Goal: Information Seeking & Learning: Learn about a topic

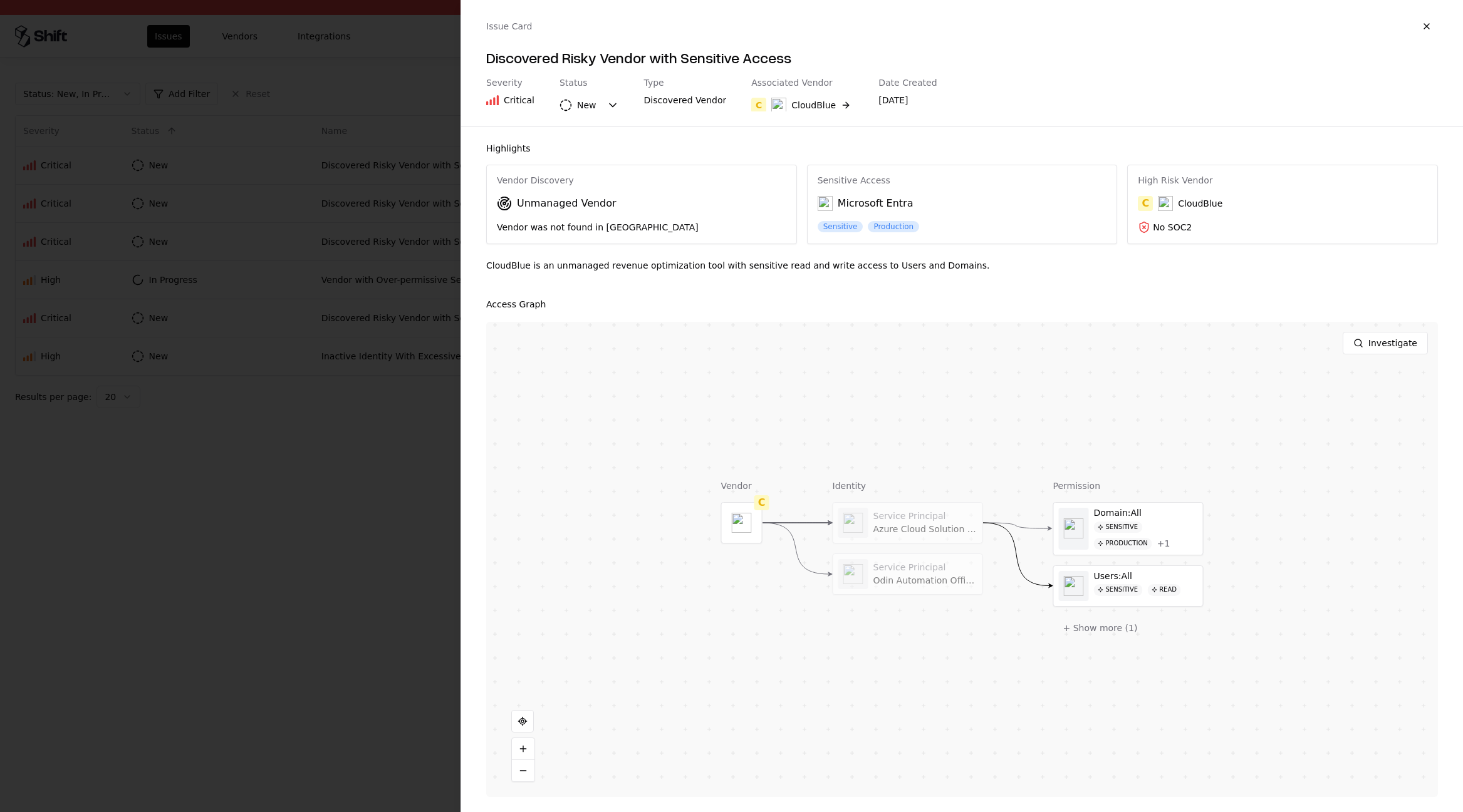
click at [571, 131] on div "Highlights Vendor Discovery Unmanaged Vendor Vendor was not found in TPRM Sensi…" at bounding box center [962, 470] width 1002 height 686
click at [387, 175] on div at bounding box center [732, 406] width 1463 height 812
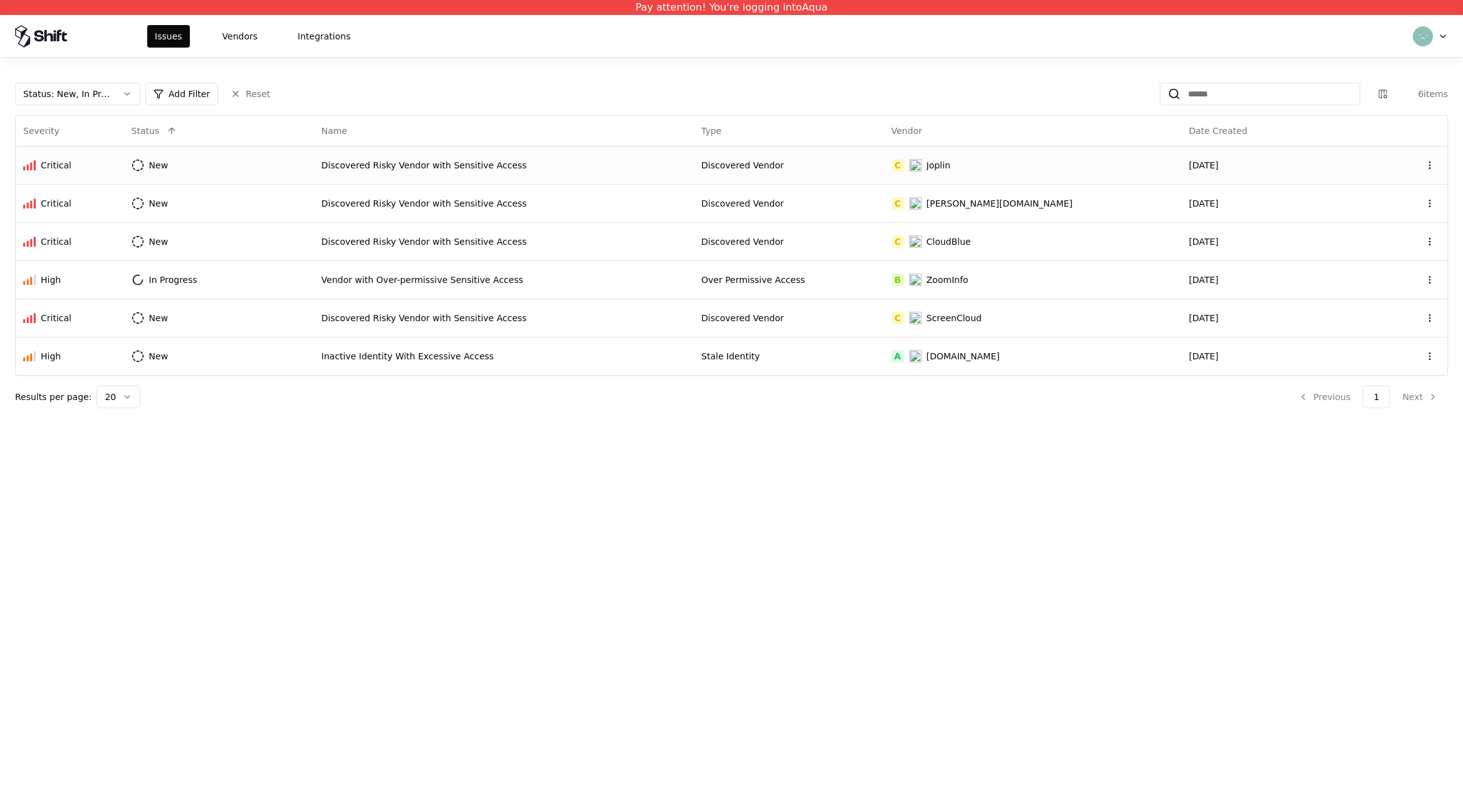
click at [401, 157] on td "Discovered Risky Vendor with Sensitive Access" at bounding box center [503, 164] width 380 height 38
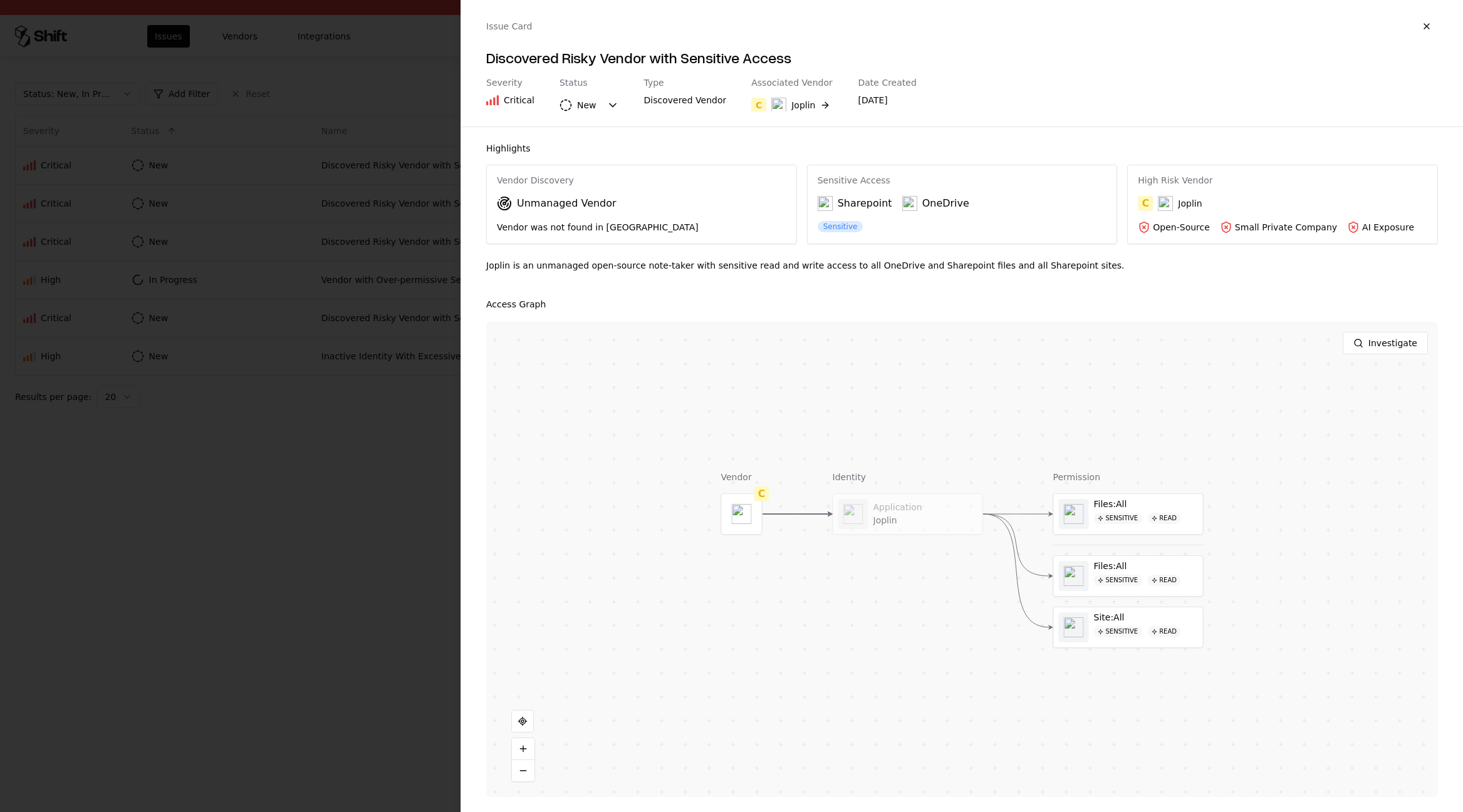
click at [677, 97] on div "Discovered Vendor" at bounding box center [685, 103] width 83 height 17
click at [1367, 336] on button "Investigate" at bounding box center [1386, 343] width 86 height 23
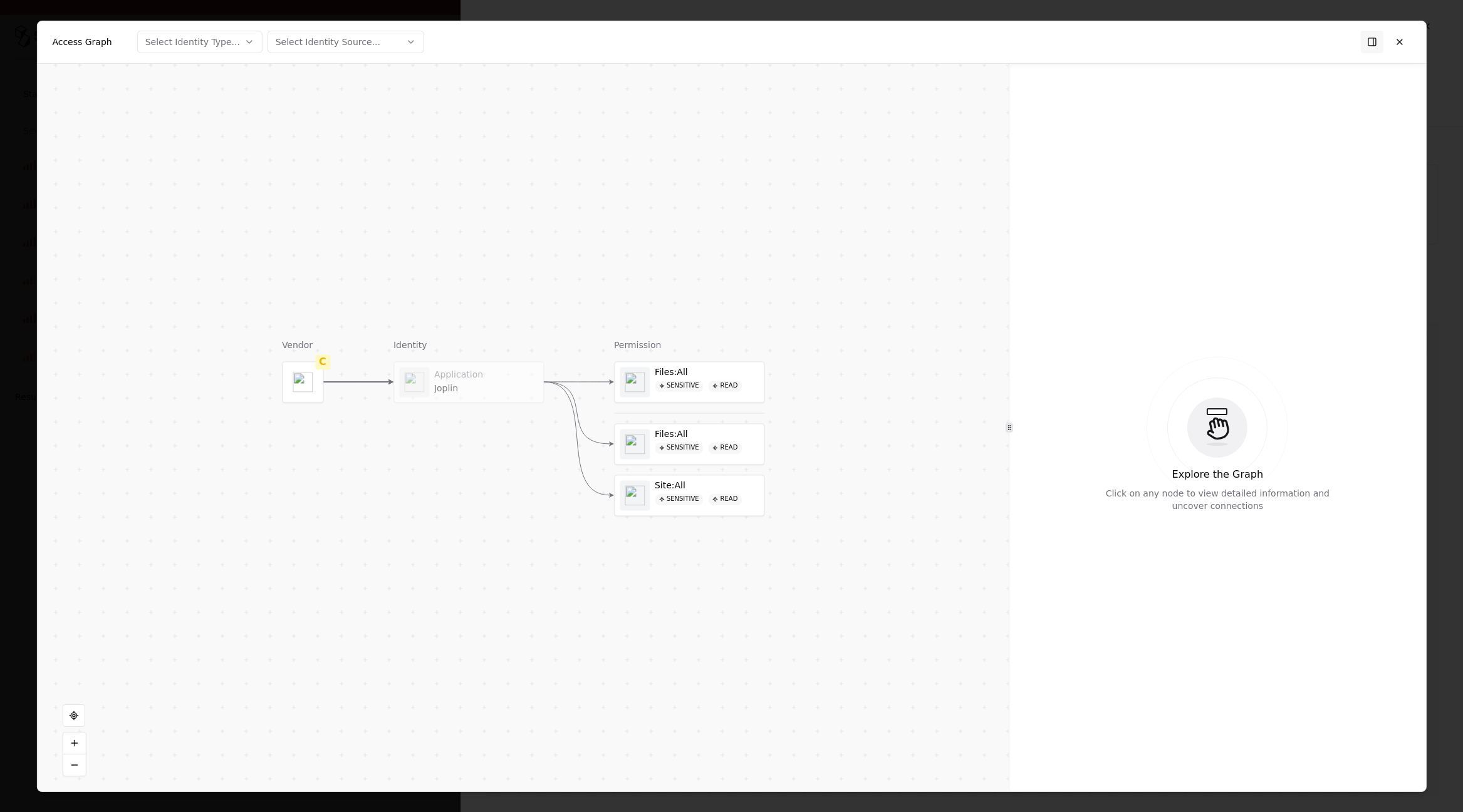
click at [385, 47] on button "Select Identity Source..." at bounding box center [345, 42] width 157 height 23
click at [1081, 257] on div at bounding box center [732, 406] width 1463 height 812
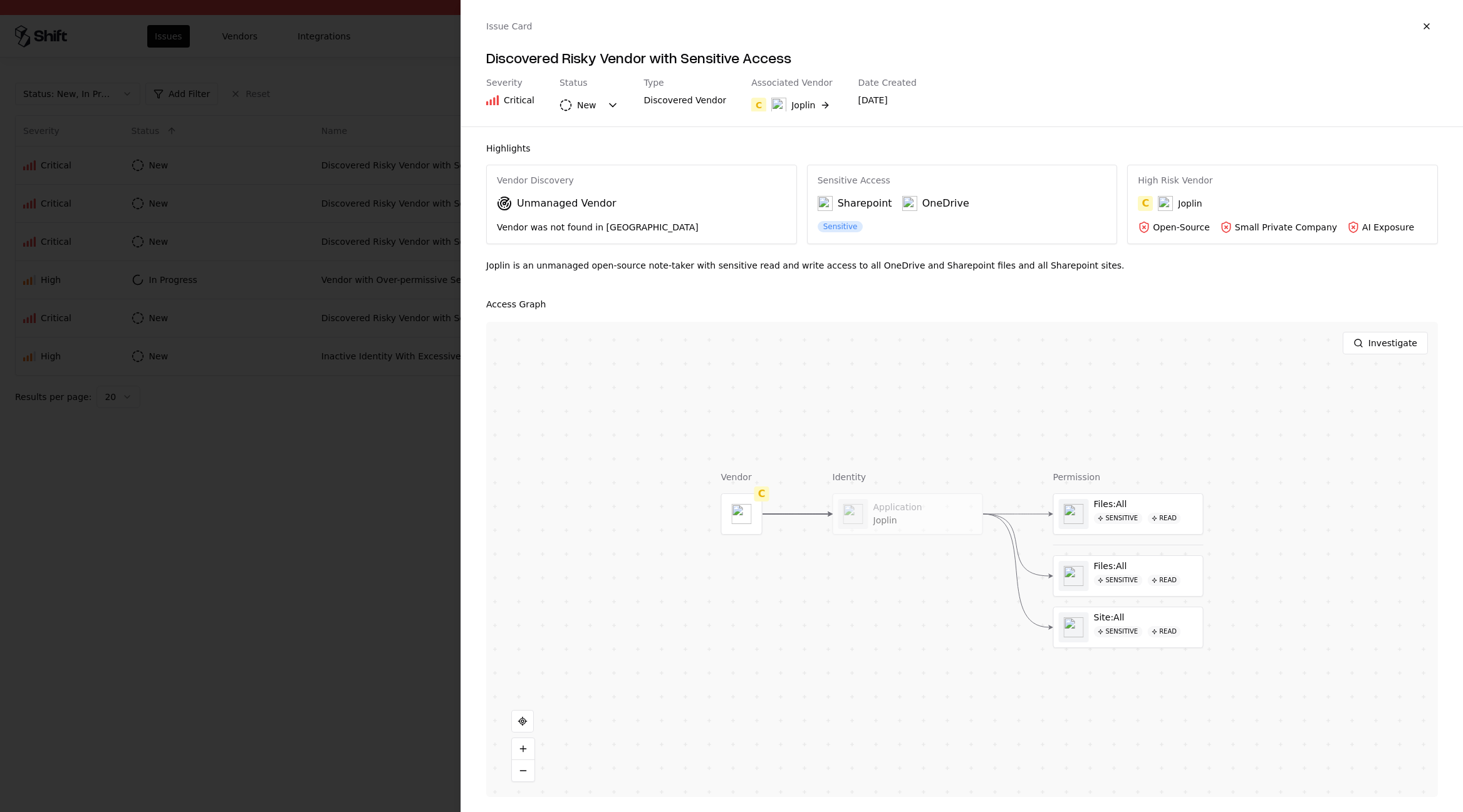
click at [609, 207] on div "Unmanaged Vendor" at bounding box center [641, 203] width 289 height 15
click at [582, 198] on div "Unmanaged Vendor" at bounding box center [566, 203] width 100 height 15
click at [530, 175] on div "Vendor Discovery" at bounding box center [641, 181] width 289 height 11
click at [542, 222] on div "Vendor was not found in TPRM" at bounding box center [641, 227] width 289 height 12
click at [581, 109] on body "Pay attention! You're logging into Aqua Issues Vendors Integrations Status : Ne…" at bounding box center [732, 406] width 1463 height 812
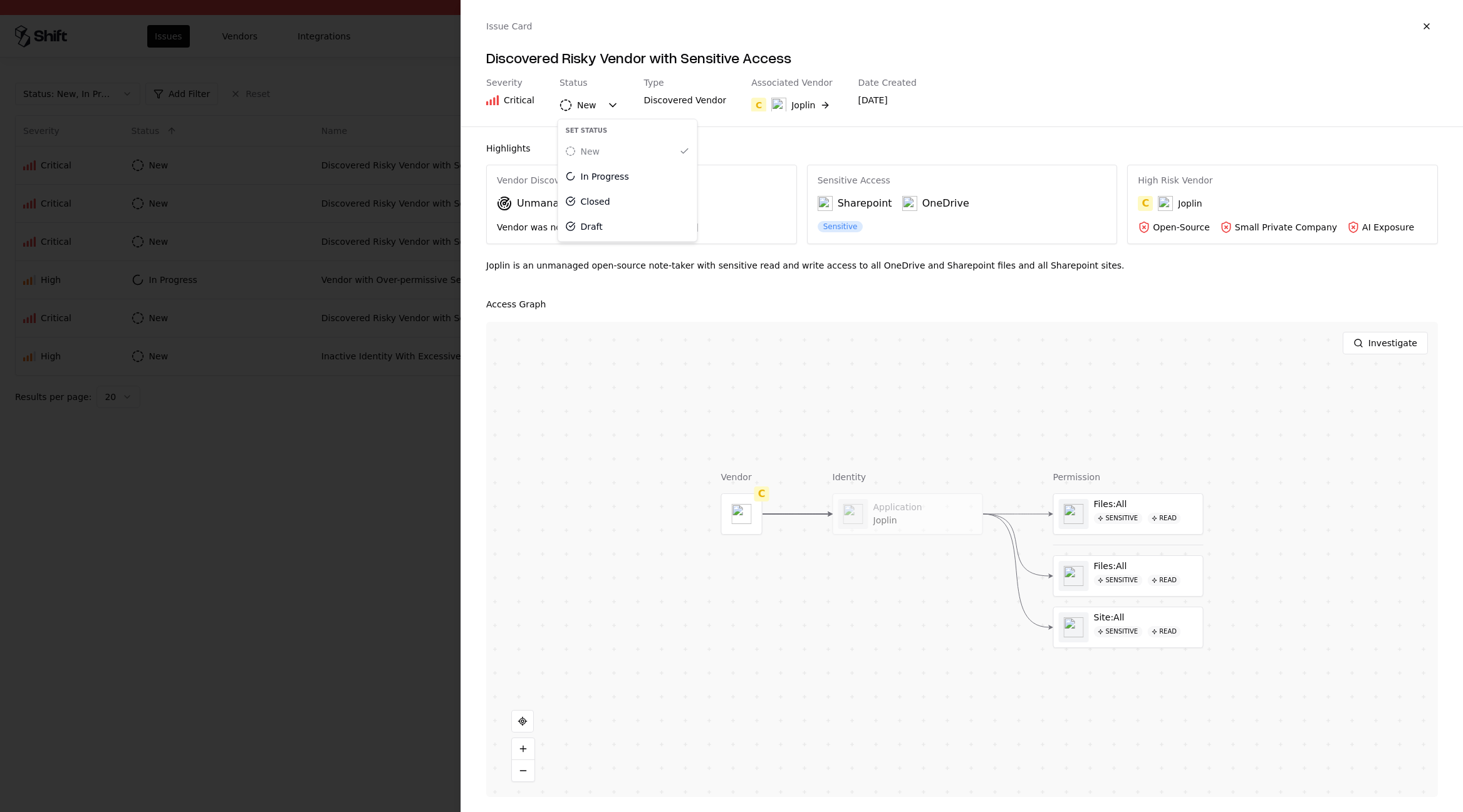
click at [919, 237] on div at bounding box center [732, 406] width 1463 height 812
click at [911, 204] on object "OneDrive" at bounding box center [910, 203] width 15 height 15
click at [857, 201] on div "Sharepoint" at bounding box center [855, 203] width 74 height 15
click at [1173, 198] on div "Joplin" at bounding box center [1180, 203] width 44 height 15
click at [1157, 202] on div "C Joplin" at bounding box center [1282, 203] width 289 height 15
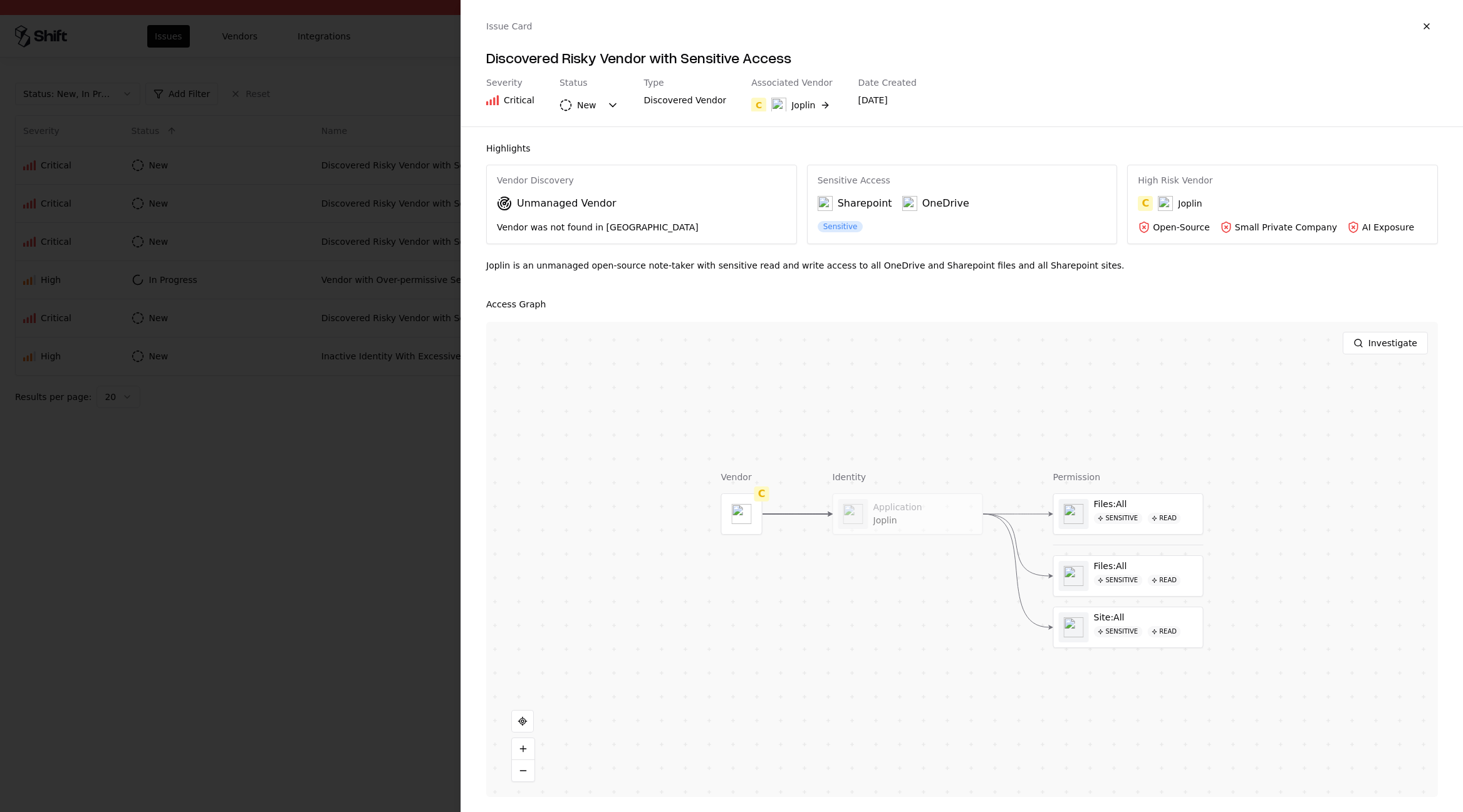
click at [1150, 203] on div "C" at bounding box center [1145, 203] width 15 height 15
click at [1165, 203] on object "Joplin" at bounding box center [1165, 203] width 15 height 15
click at [1181, 238] on div "High Risk Vendor C Joplin Open-Source Small Private Company AI Exposure" at bounding box center [1282, 204] width 309 height 79
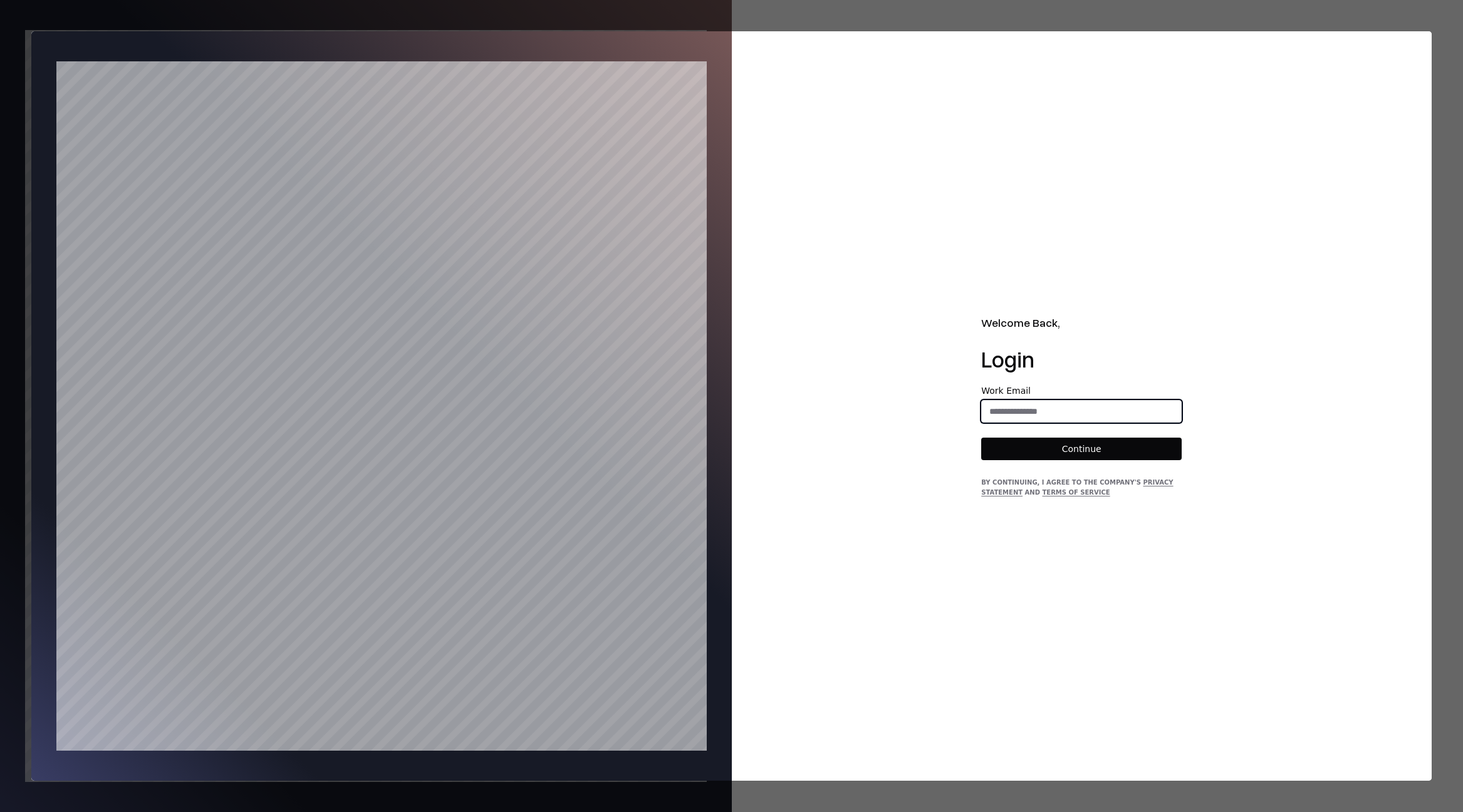
click at [1096, 409] on input "email" at bounding box center [1081, 412] width 199 height 23
type input "**********"
click at [1085, 452] on button "Continue" at bounding box center [1082, 449] width 201 height 23
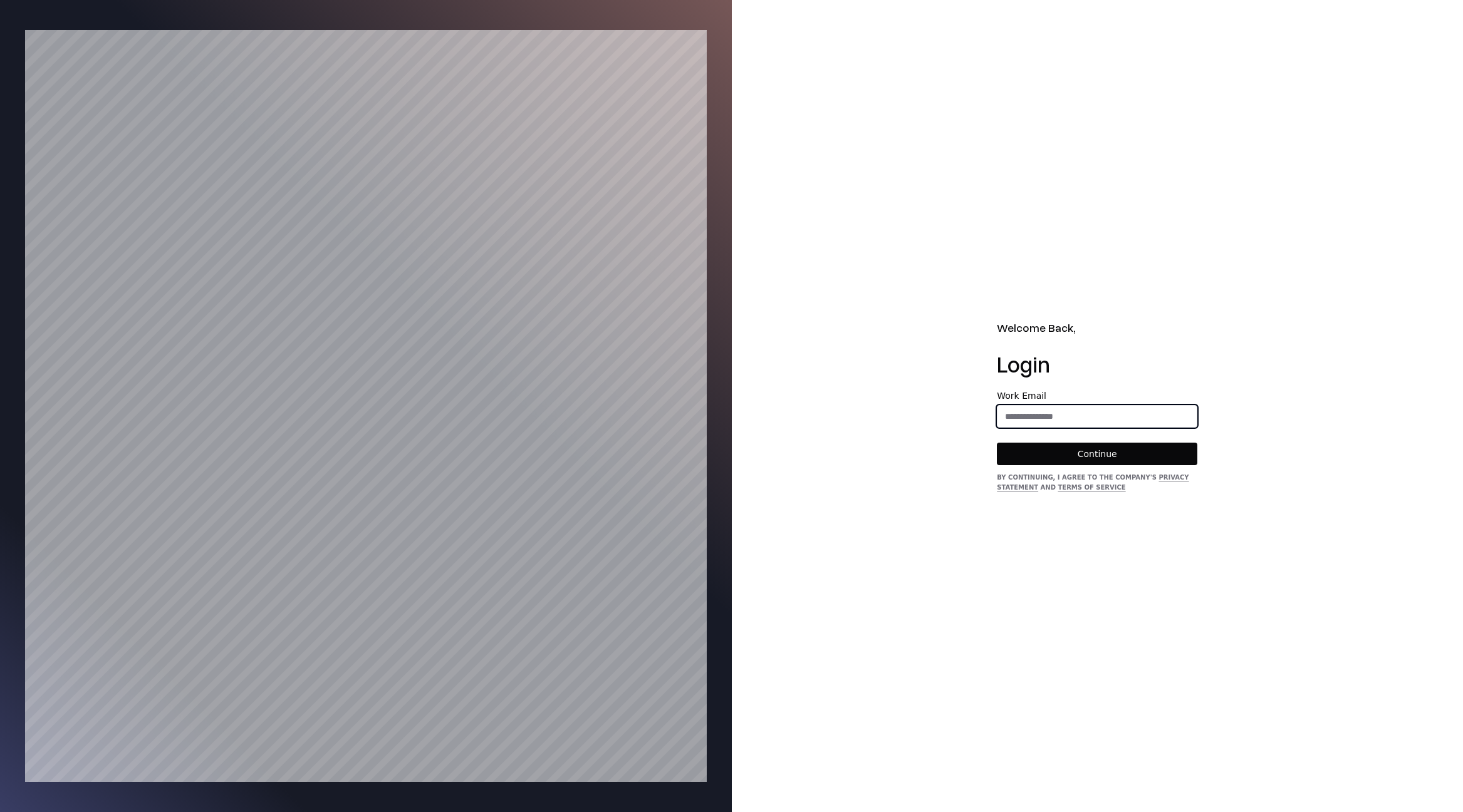
click at [1135, 419] on input "email" at bounding box center [1097, 416] width 199 height 23
type input "**********"
click at [1075, 457] on button "Continue" at bounding box center [1097, 454] width 201 height 23
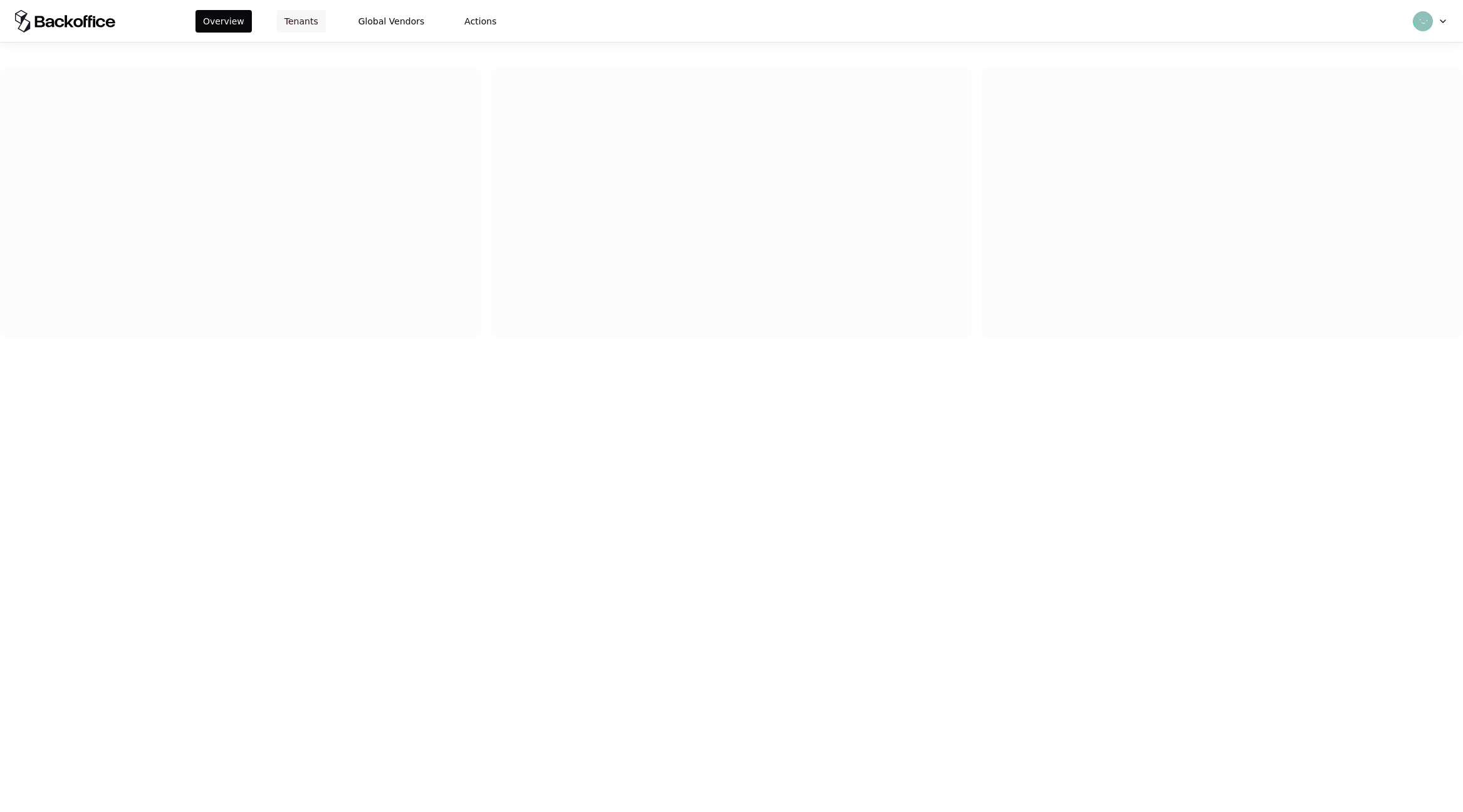
click at [294, 25] on button "Tenants" at bounding box center [301, 22] width 49 height 23
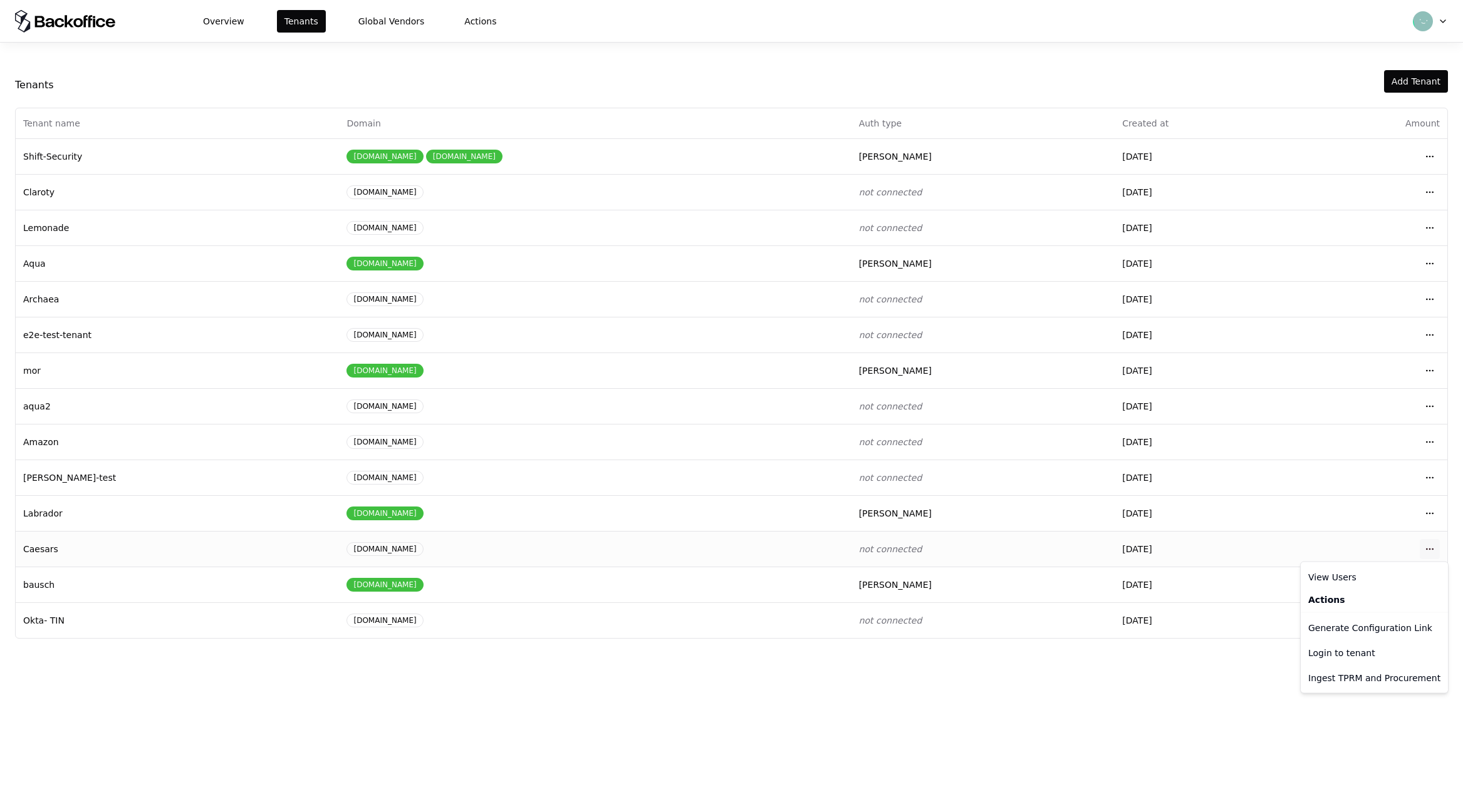
click at [1439, 555] on html "Overview Tenants Global Vendors Actions Tenants Add Tenant Tenant name Domain A…" at bounding box center [732, 406] width 1463 height 812
click at [1430, 548] on html "Overview Tenants Global Vendors Actions Tenants Add Tenant Tenant name Domain A…" at bounding box center [732, 406] width 1463 height 812
click at [1345, 654] on div "Login to tenant" at bounding box center [1375, 653] width 143 height 25
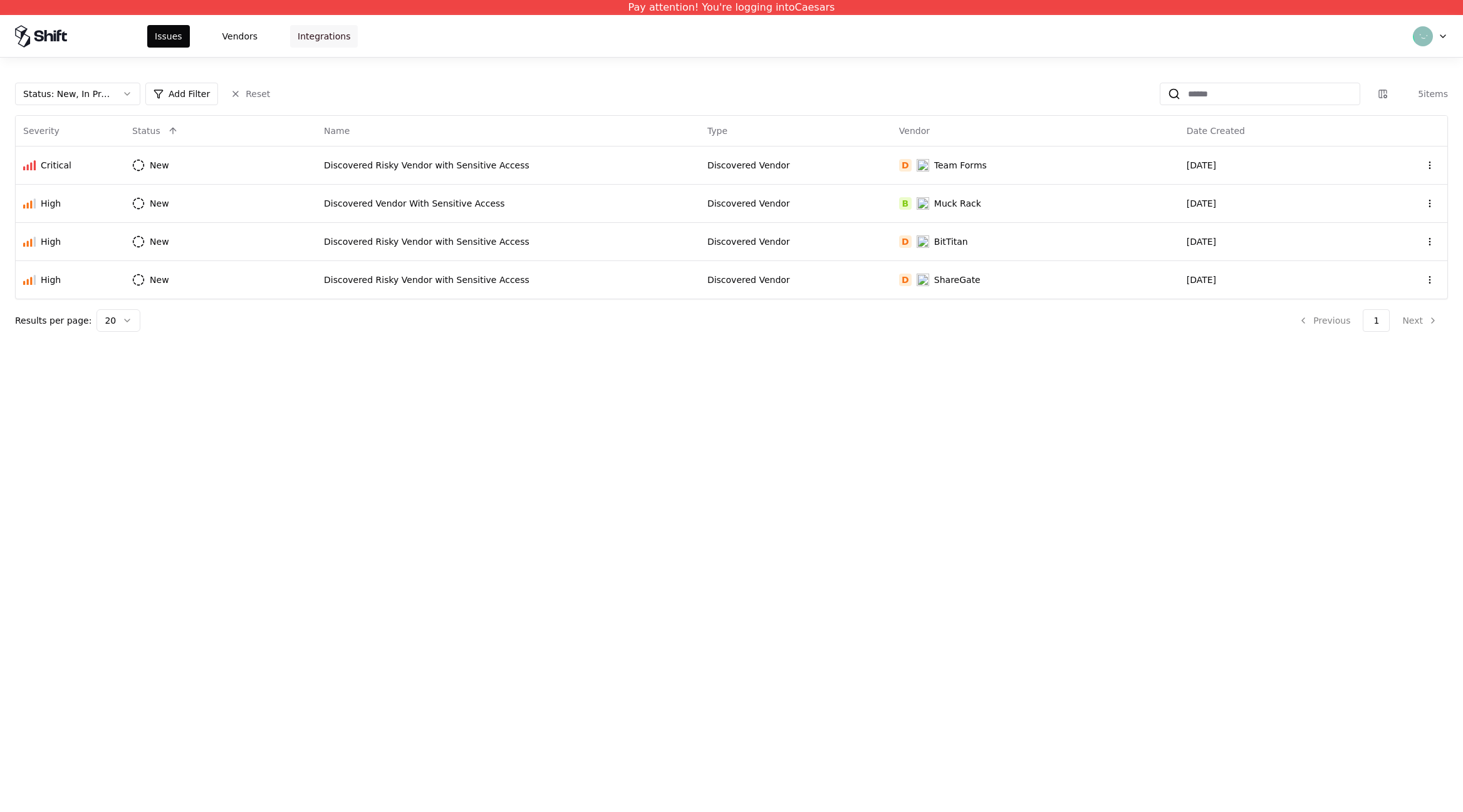
click at [312, 43] on button "Integrations" at bounding box center [323, 36] width 68 height 23
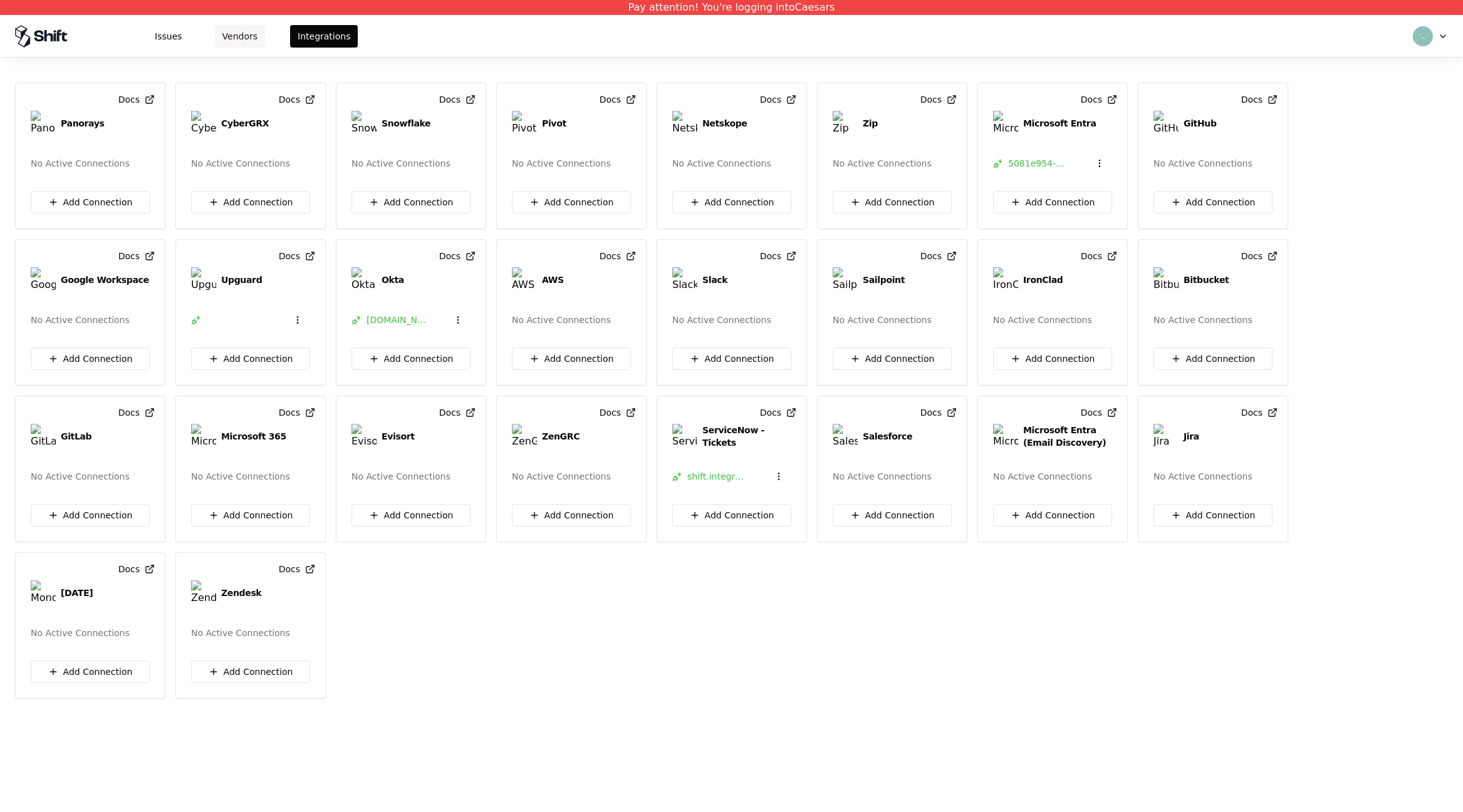
click at [236, 36] on button "Vendors" at bounding box center [240, 36] width 50 height 23
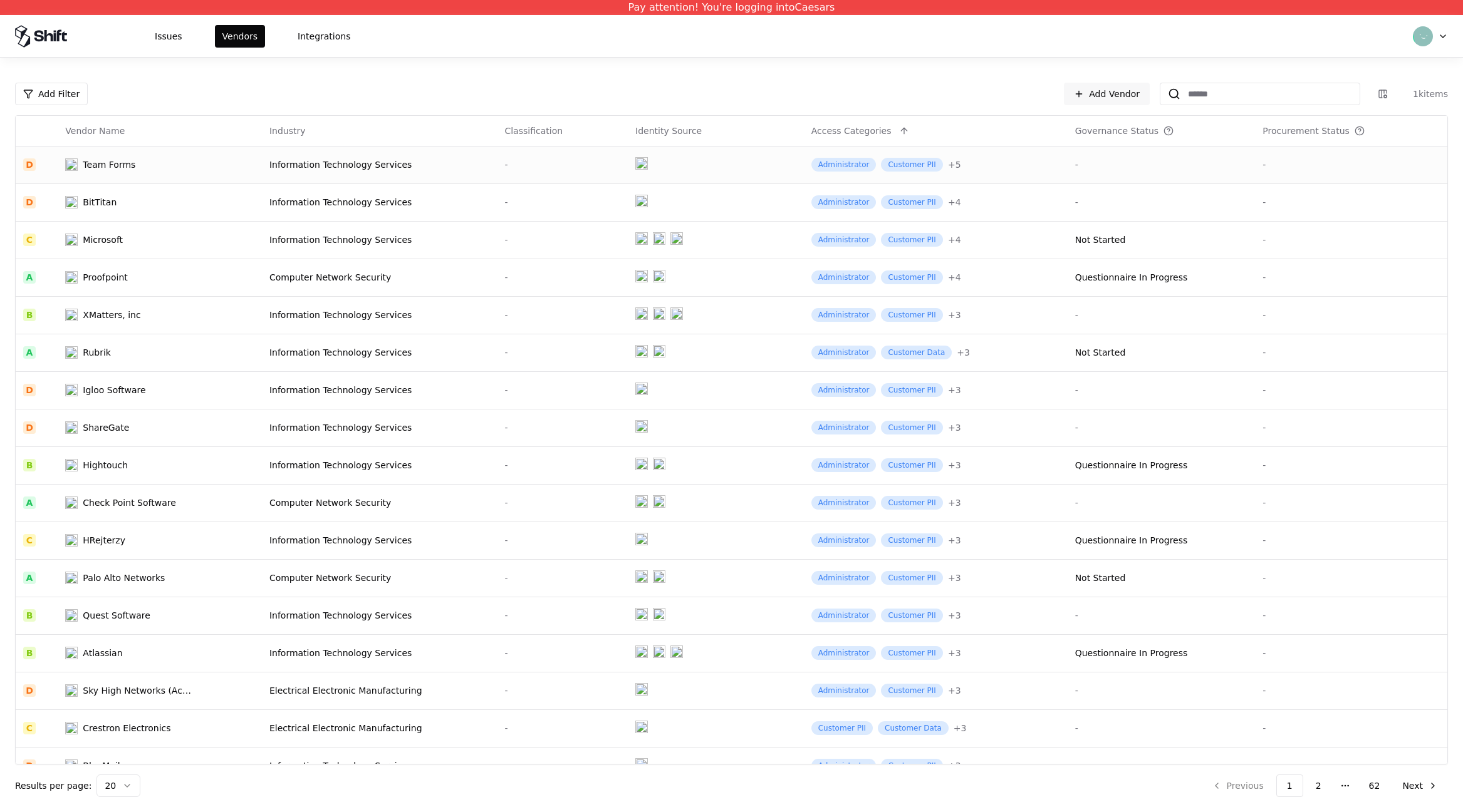
click at [184, 163] on div "Team Forms" at bounding box center [130, 164] width 130 height 12
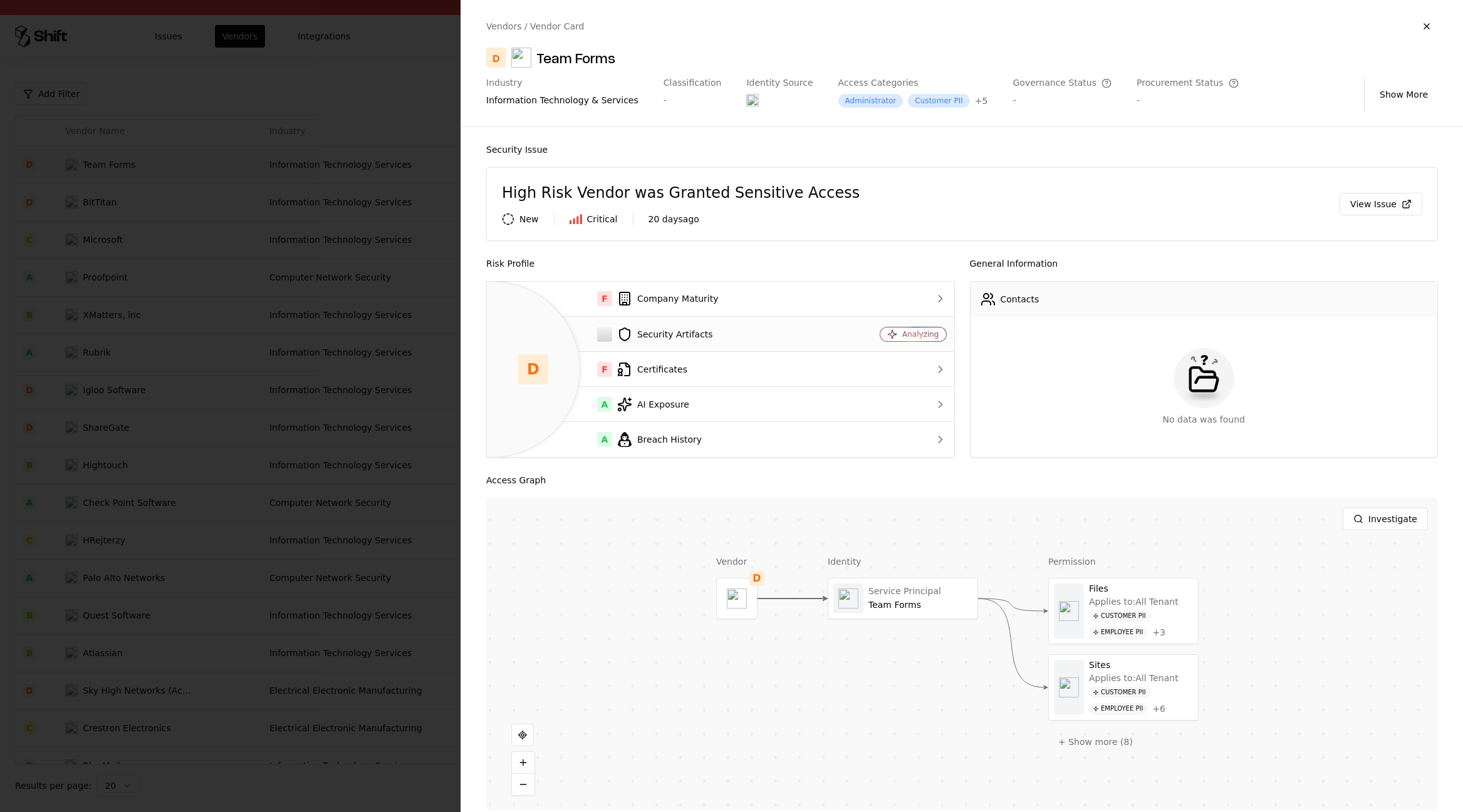
click at [722, 326] on td "Security Artifacts" at bounding box center [661, 334] width 349 height 35
click at [672, 337] on div "Security Artifacts" at bounding box center [661, 335] width 329 height 15
click at [600, 338] on div at bounding box center [605, 335] width 15 height 15
click at [269, 356] on div at bounding box center [732, 406] width 1463 height 812
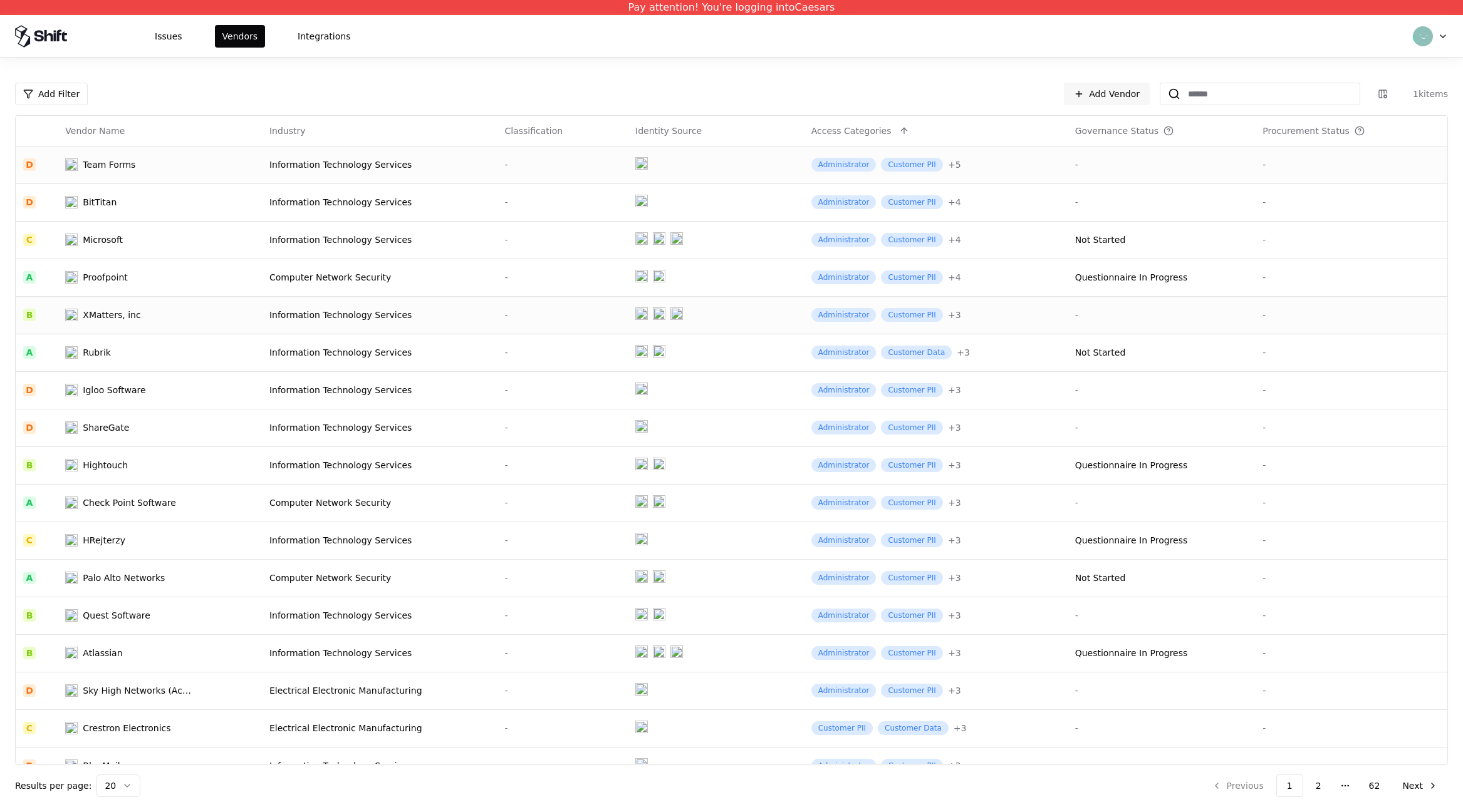
click at [277, 304] on td "Information Technology Services" at bounding box center [380, 316] width 236 height 38
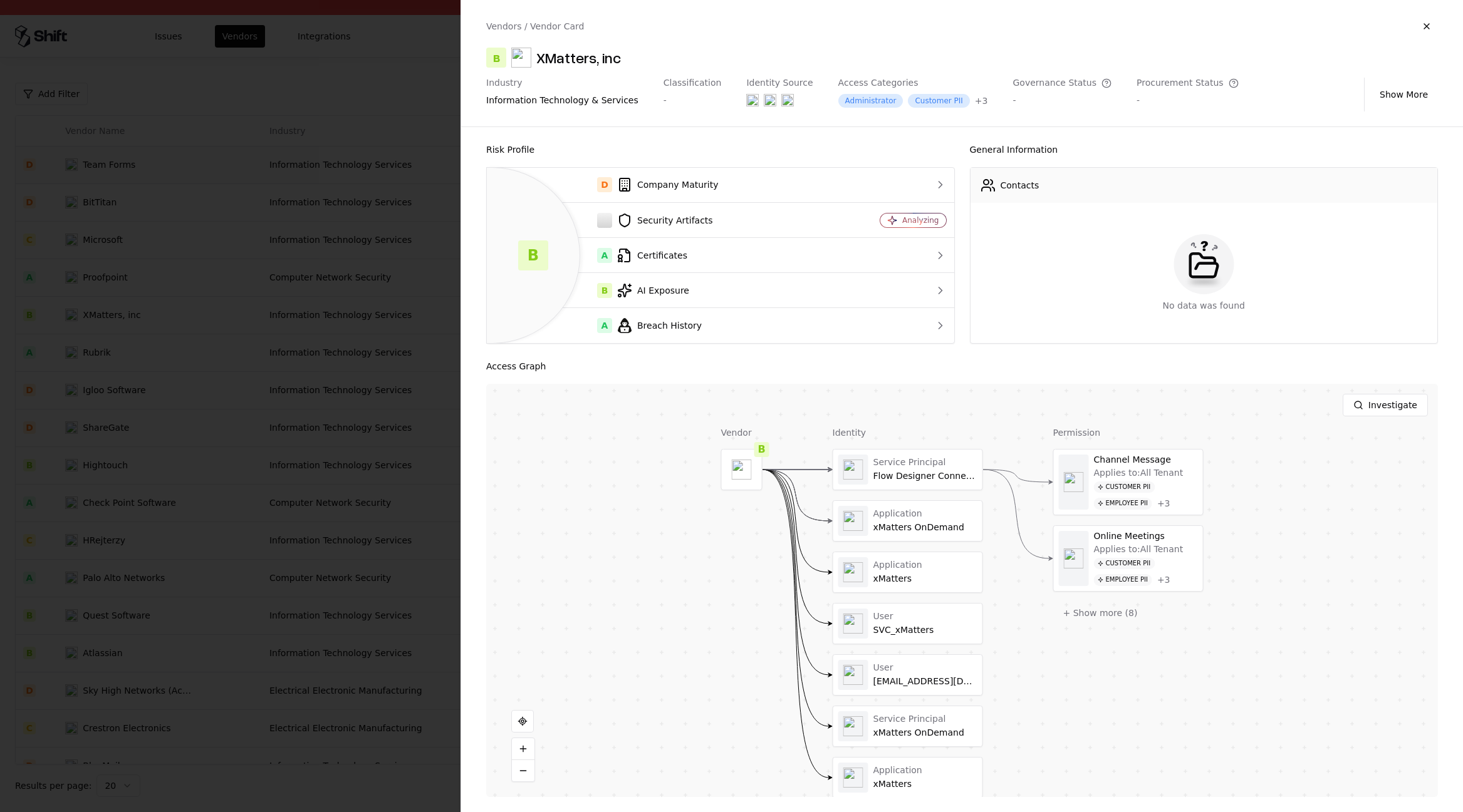
click at [289, 283] on div at bounding box center [732, 406] width 1463 height 812
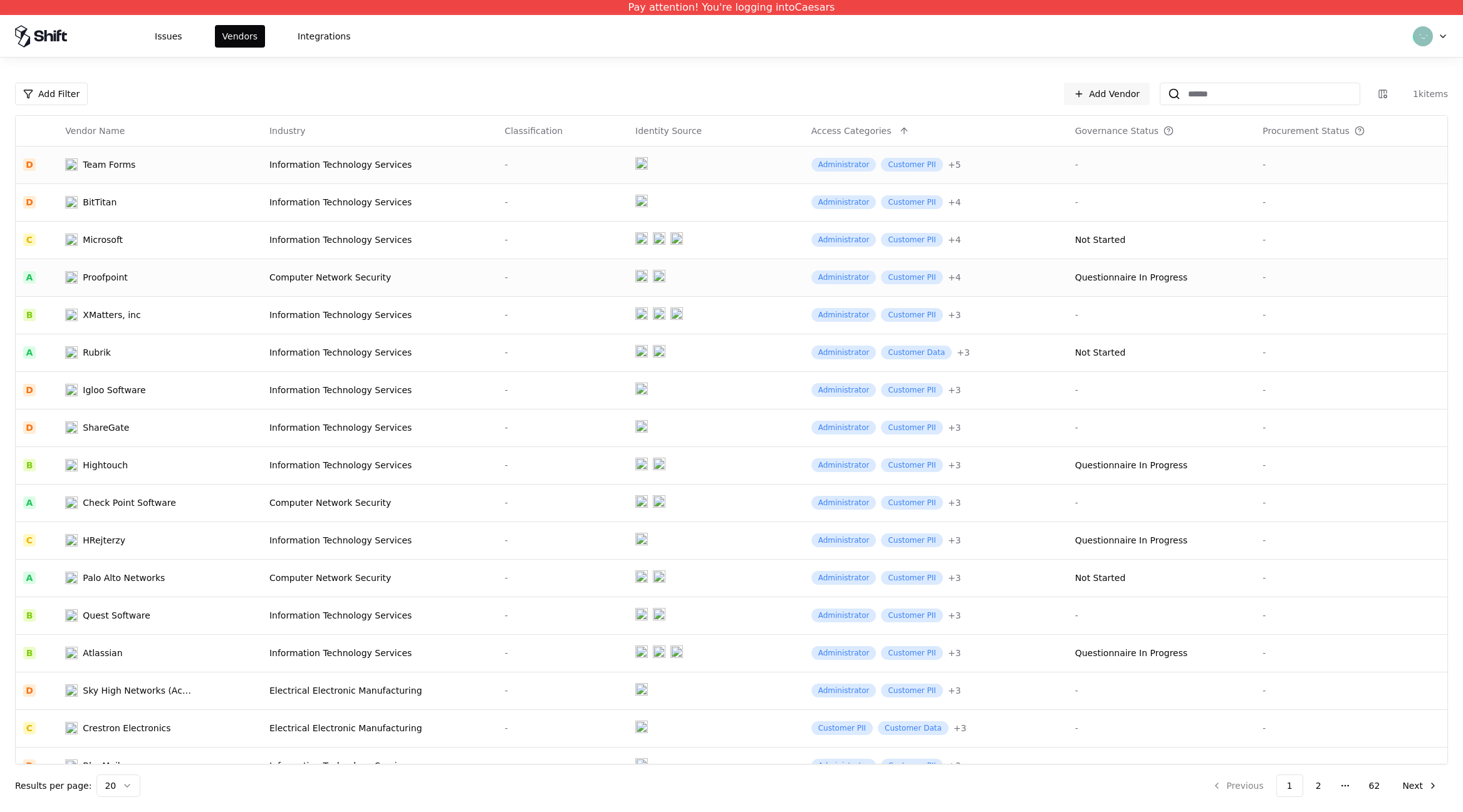
click at [294, 280] on div "Computer Network Security" at bounding box center [380, 277] width 221 height 12
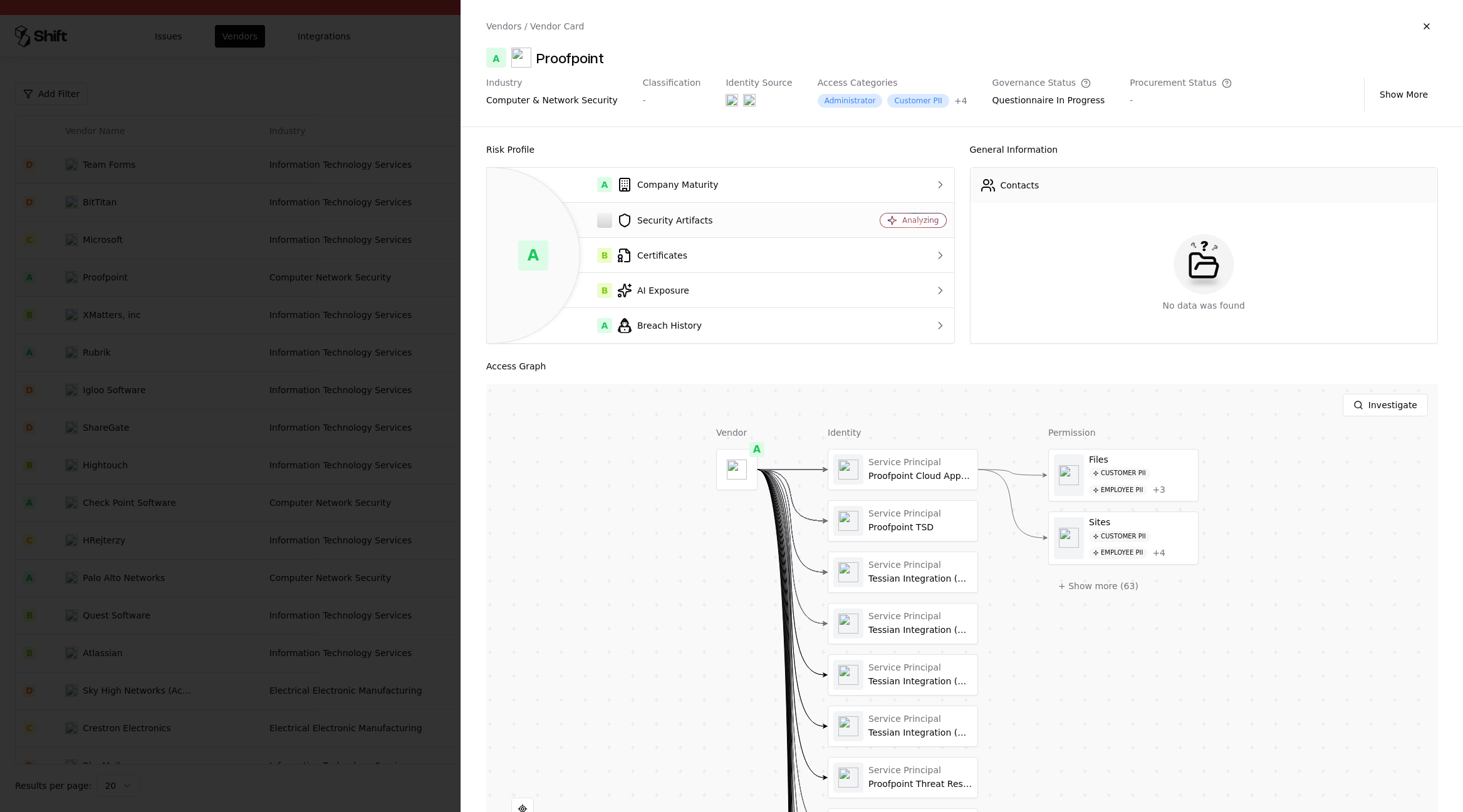
click at [684, 220] on div "Security Artifacts" at bounding box center [661, 221] width 329 height 15
click at [601, 222] on div at bounding box center [605, 221] width 15 height 15
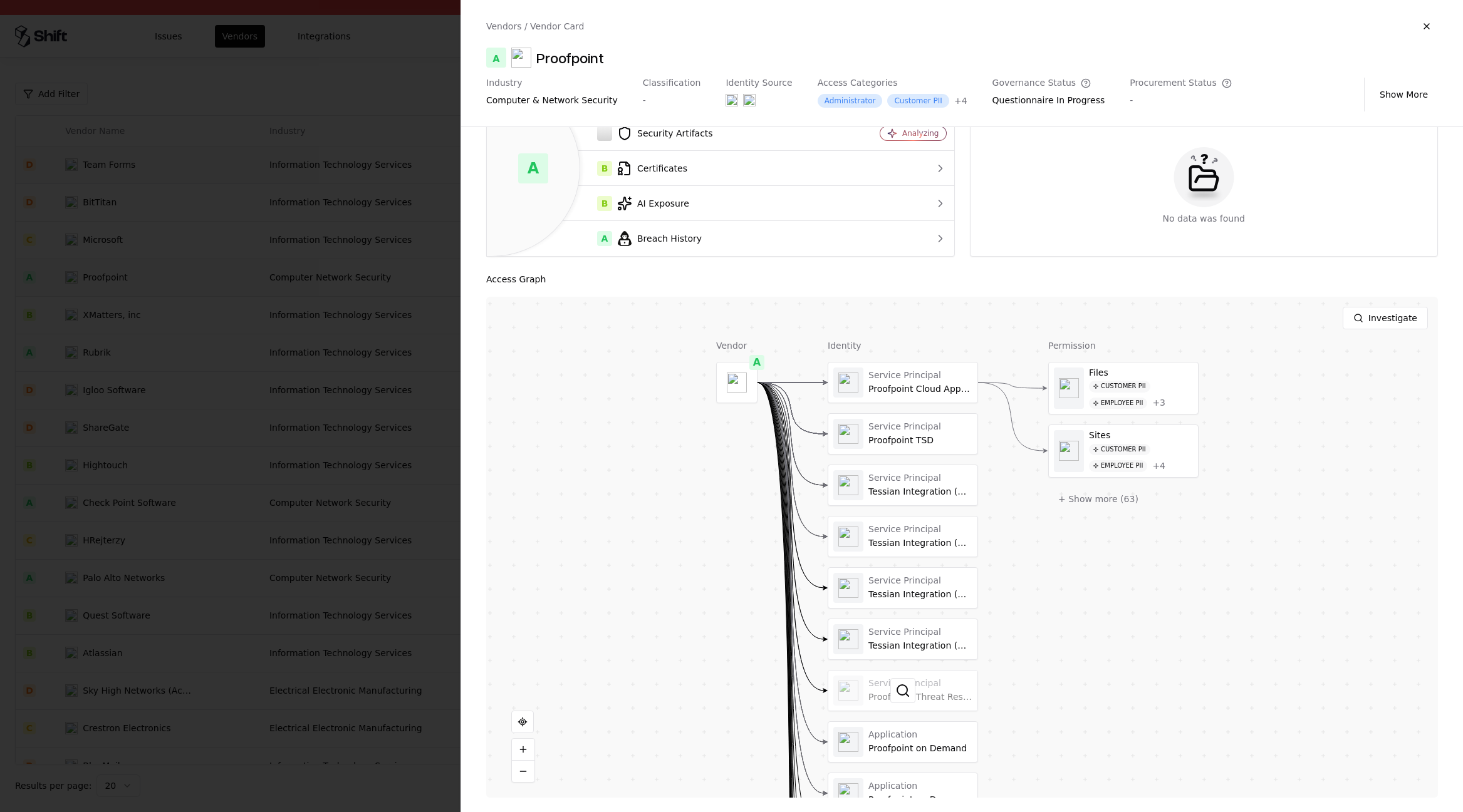
click at [923, 701] on div at bounding box center [903, 691] width 149 height 40
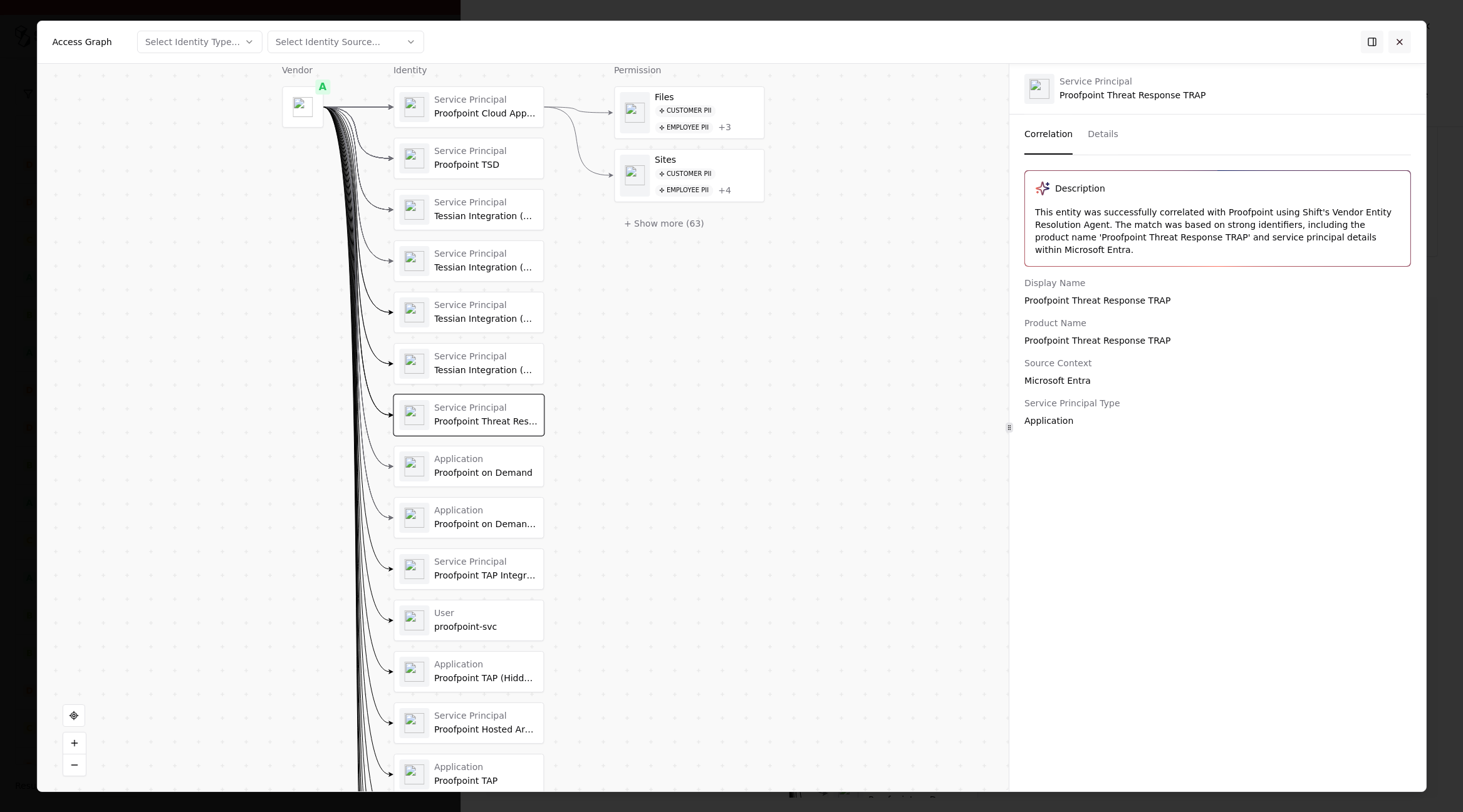
click at [1393, 45] on button at bounding box center [1400, 42] width 23 height 23
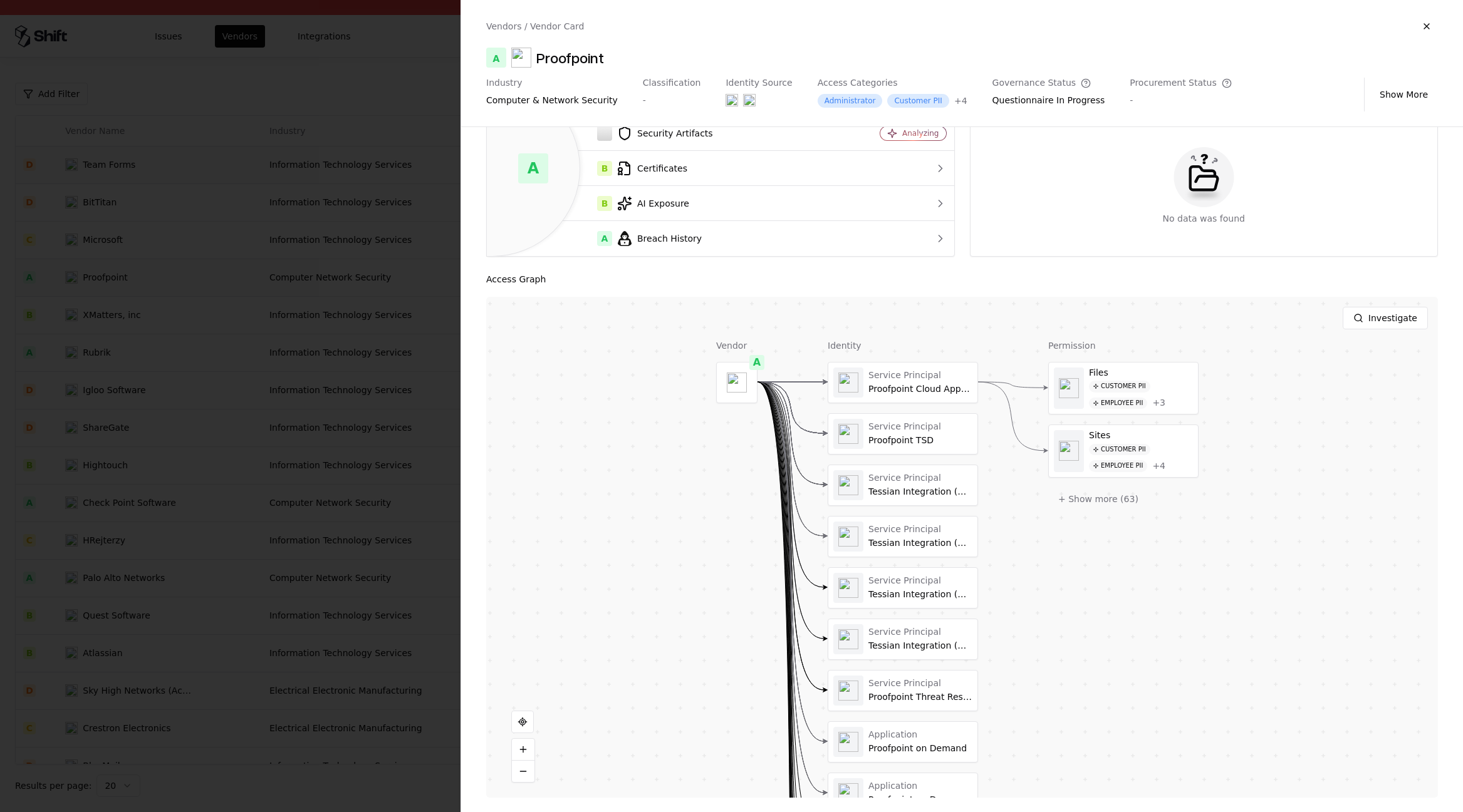
click at [303, 392] on div at bounding box center [732, 406] width 1463 height 812
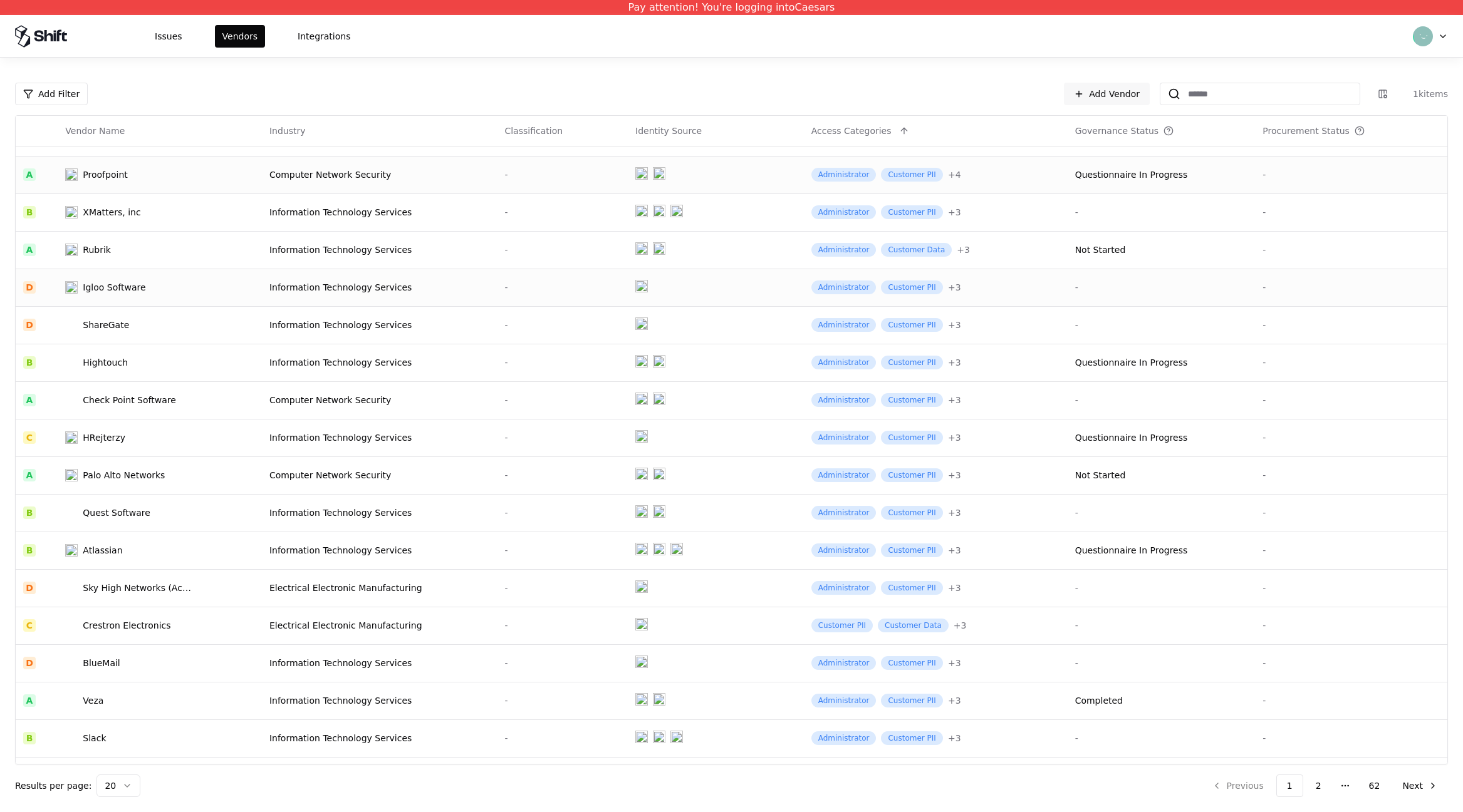
scroll to position [133, 0]
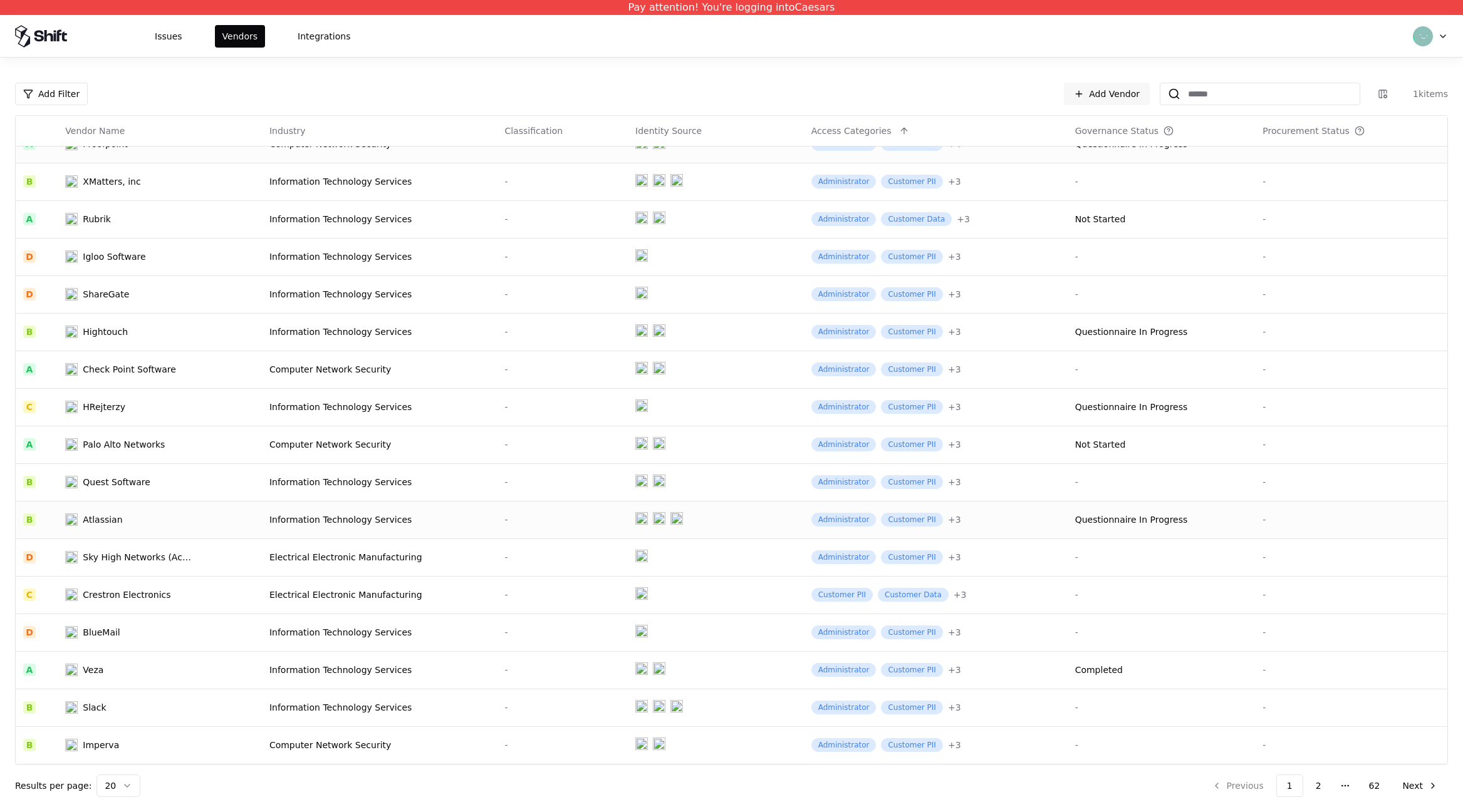
click at [344, 525] on div "Information Technology Services" at bounding box center [380, 519] width 221 height 12
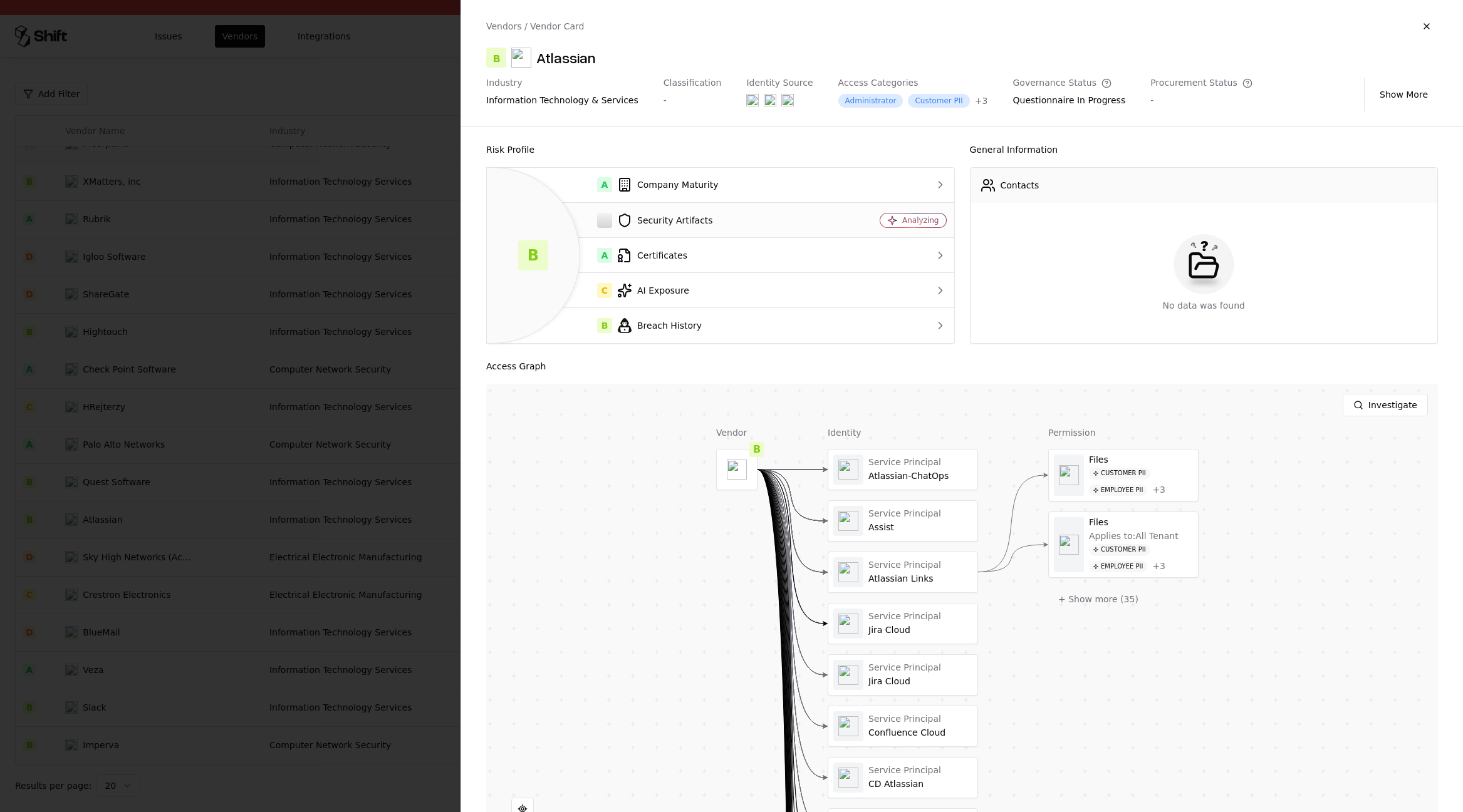
click at [883, 221] on div "Analyzing" at bounding box center [913, 221] width 66 height 13
click at [893, 219] on icon at bounding box center [892, 221] width 10 height 10
click at [975, 95] on div "+ 3" at bounding box center [982, 100] width 13 height 12
click at [764, 96] on object at bounding box center [770, 100] width 12 height 12
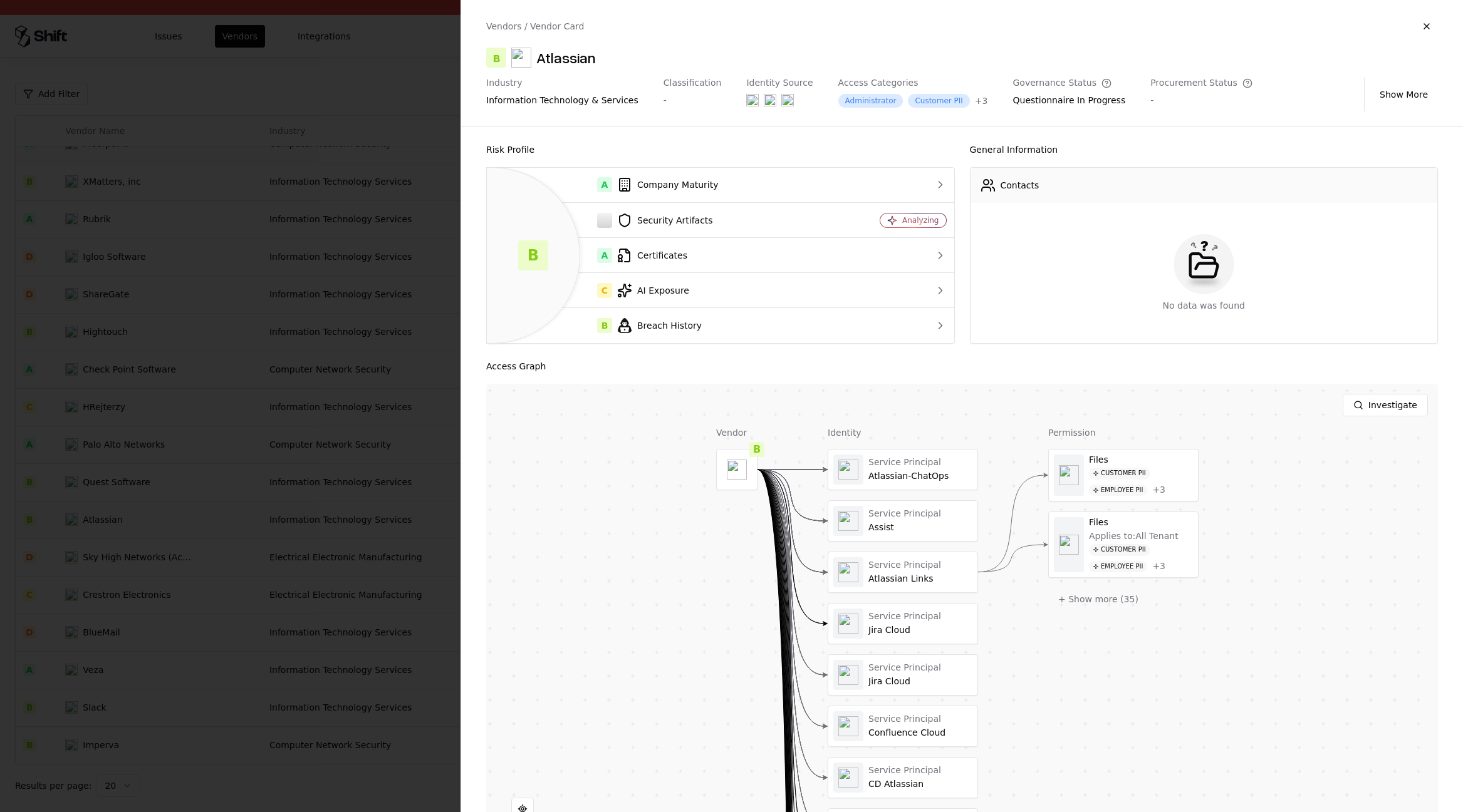
click at [534, 94] on div "information technology & services" at bounding box center [562, 100] width 152 height 12
click at [1183, 94] on div "-" at bounding box center [1200, 100] width 102 height 12
click at [1185, 85] on div "Procurement Status" at bounding box center [1200, 84] width 102 height 11
click at [618, 224] on icon at bounding box center [625, 221] width 15 height 15
click at [650, 233] on td "Security Artifacts" at bounding box center [661, 220] width 349 height 35
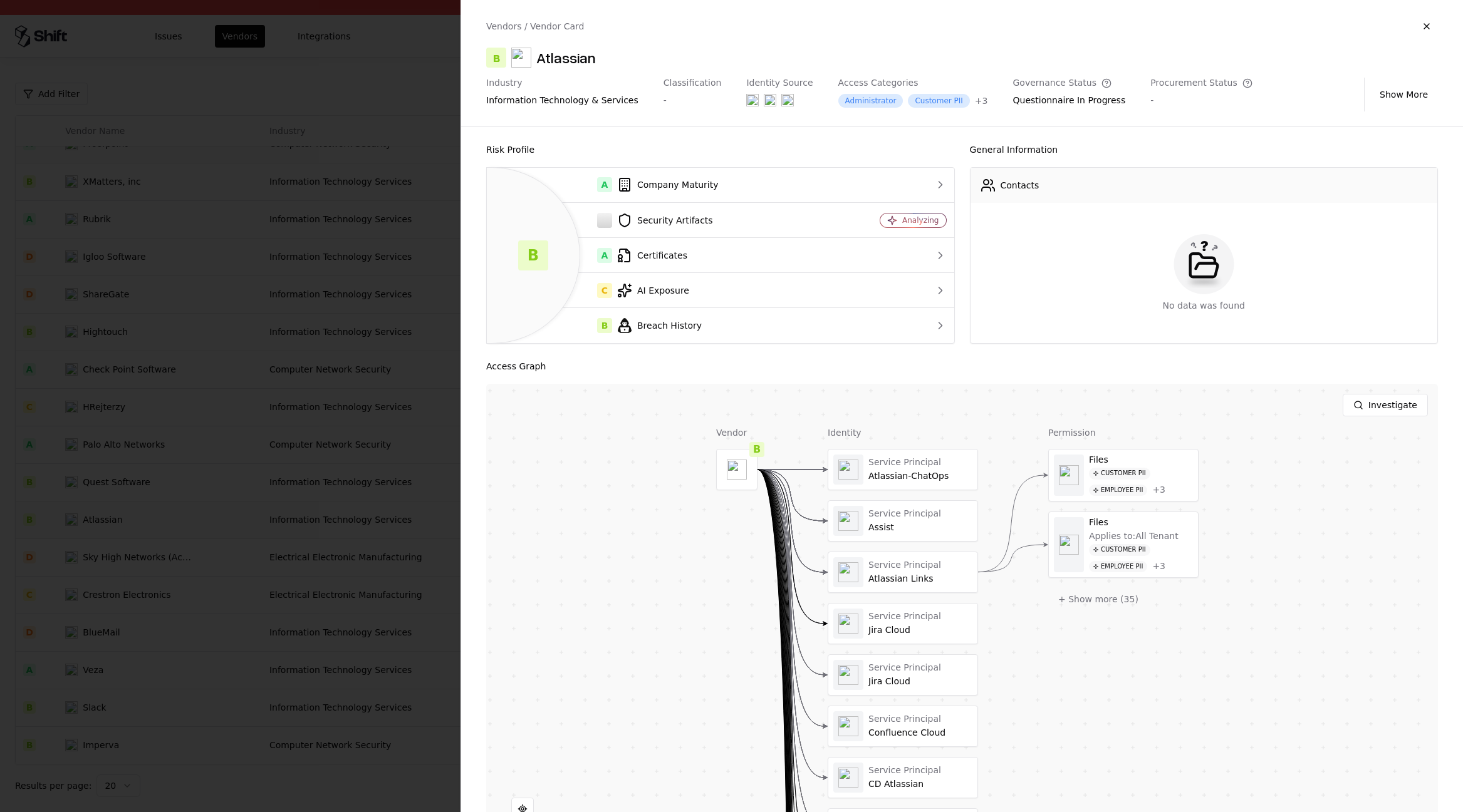
click at [556, 272] on div "B" at bounding box center [533, 256] width 94 height 177
click at [614, 222] on div "Security Artifacts" at bounding box center [661, 221] width 329 height 15
click at [926, 222] on div "Analyzing" at bounding box center [921, 221] width 36 height 10
click at [362, 401] on div at bounding box center [732, 406] width 1463 height 812
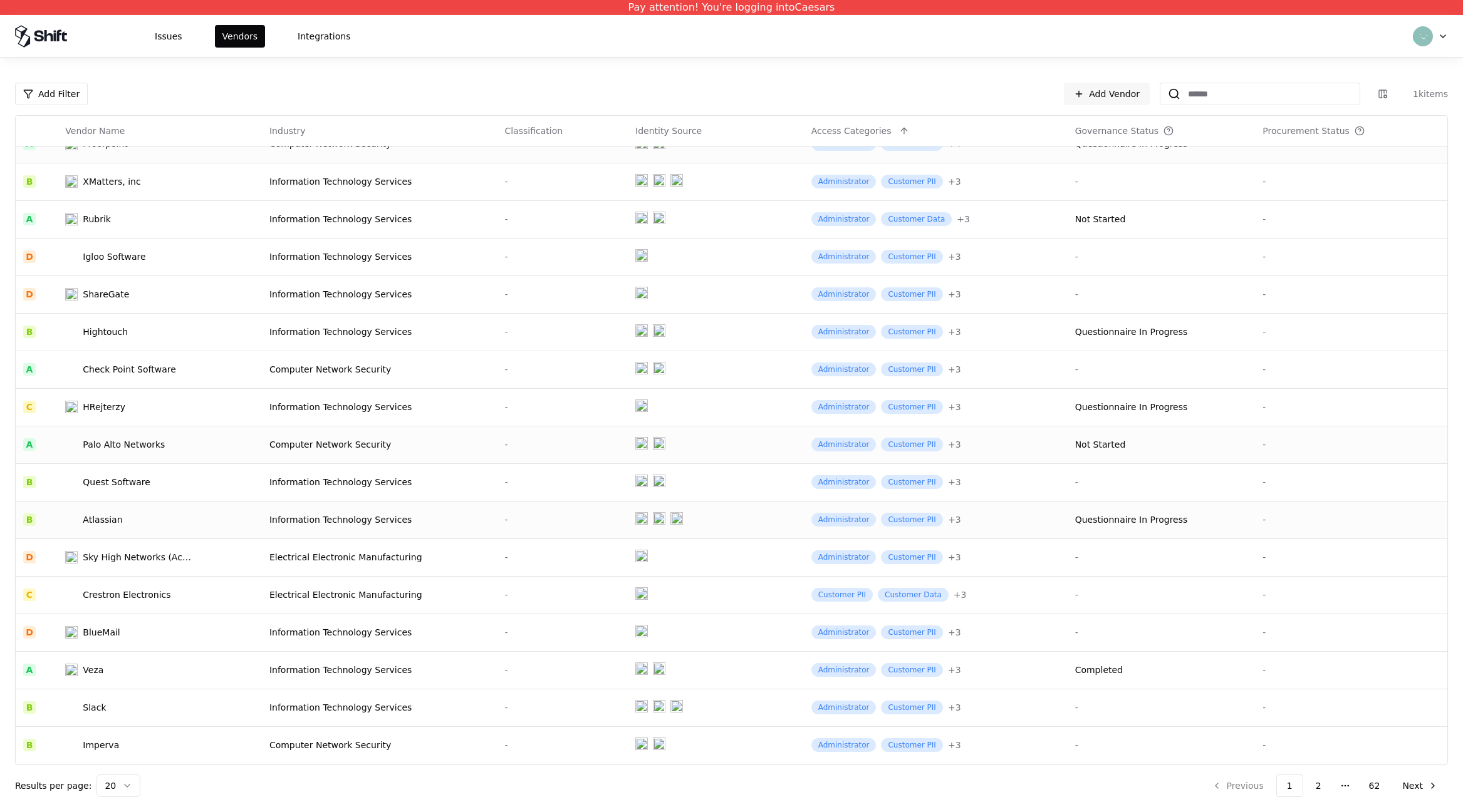
click at [251, 459] on td "Palo Alto Networks" at bounding box center [160, 445] width 205 height 38
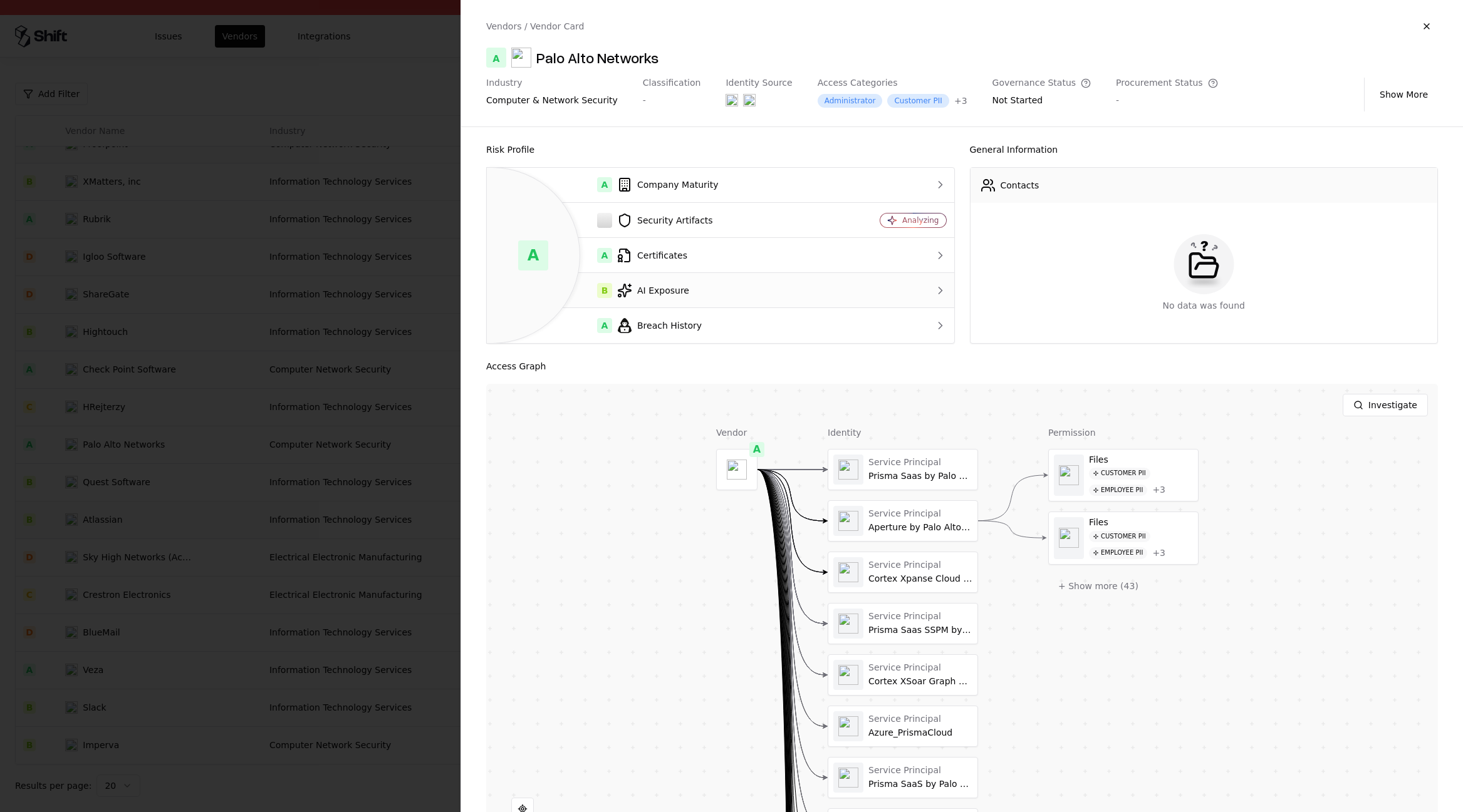
click at [656, 288] on div "B AI Exposure" at bounding box center [661, 291] width 329 height 15
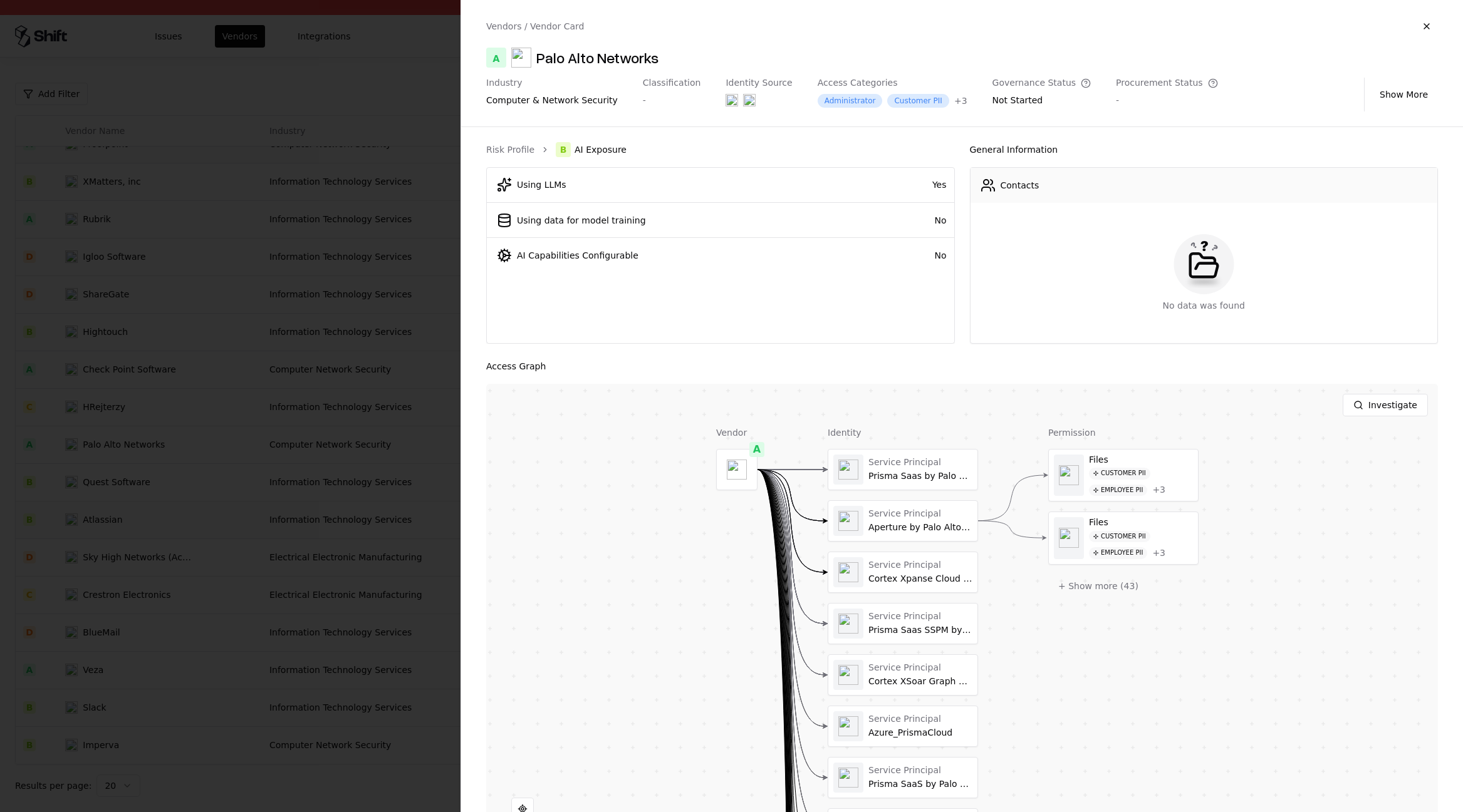
click at [575, 151] on span "AI Exposure" at bounding box center [600, 149] width 52 height 12
click at [516, 149] on link "Risk Profile" at bounding box center [510, 149] width 49 height 12
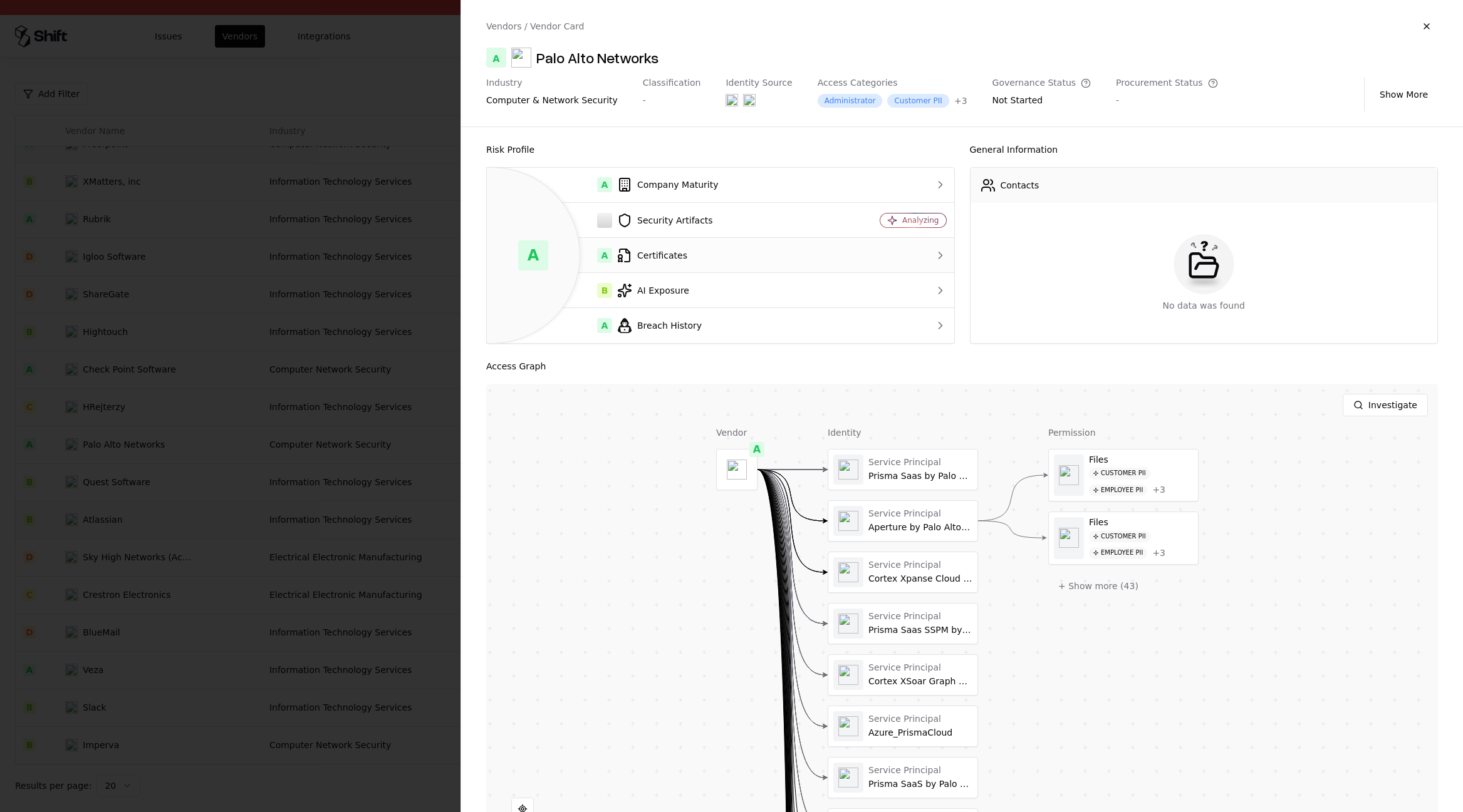
click at [680, 258] on div "A Certificates" at bounding box center [661, 256] width 329 height 15
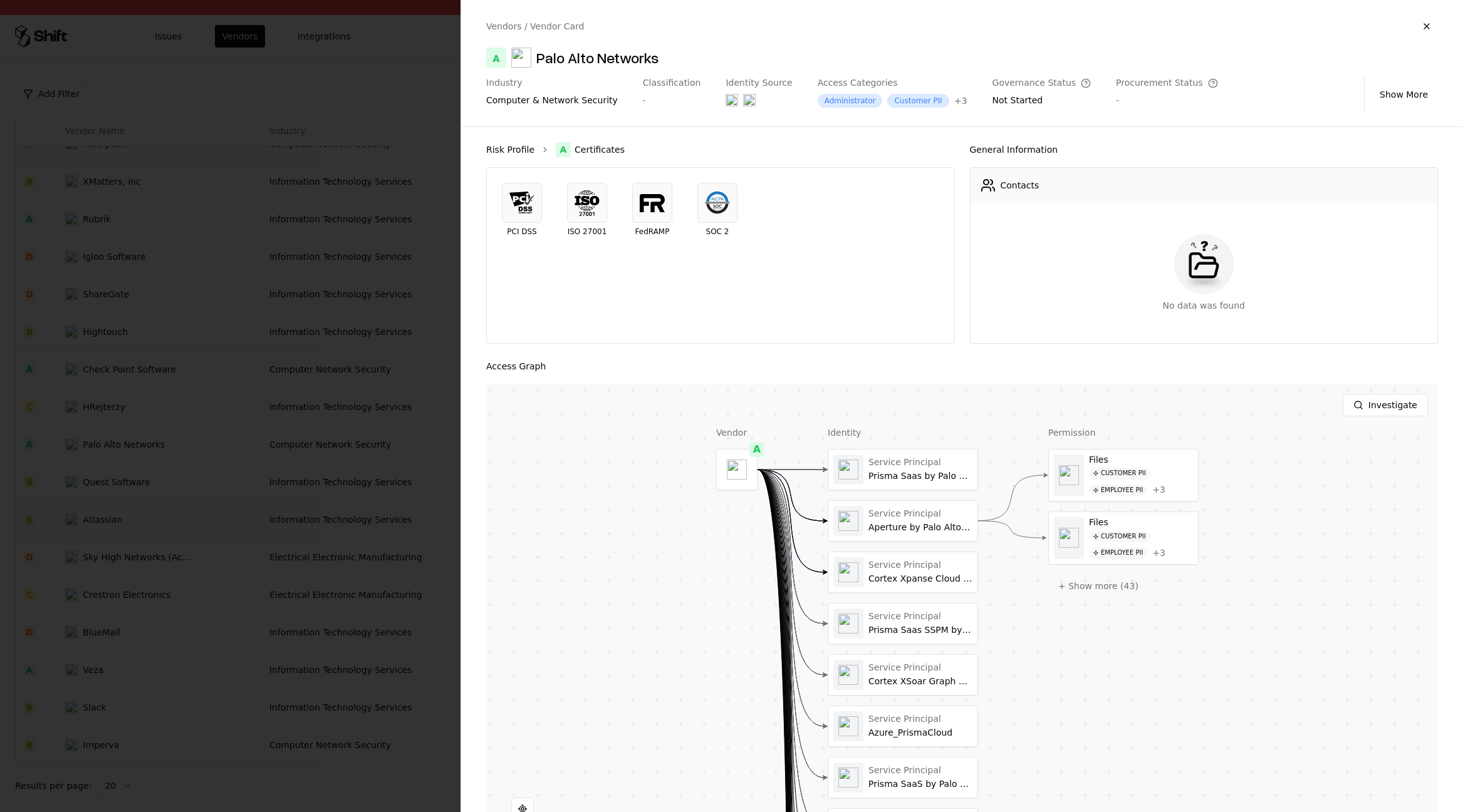
click at [510, 148] on link "Risk Profile" at bounding box center [510, 149] width 49 height 12
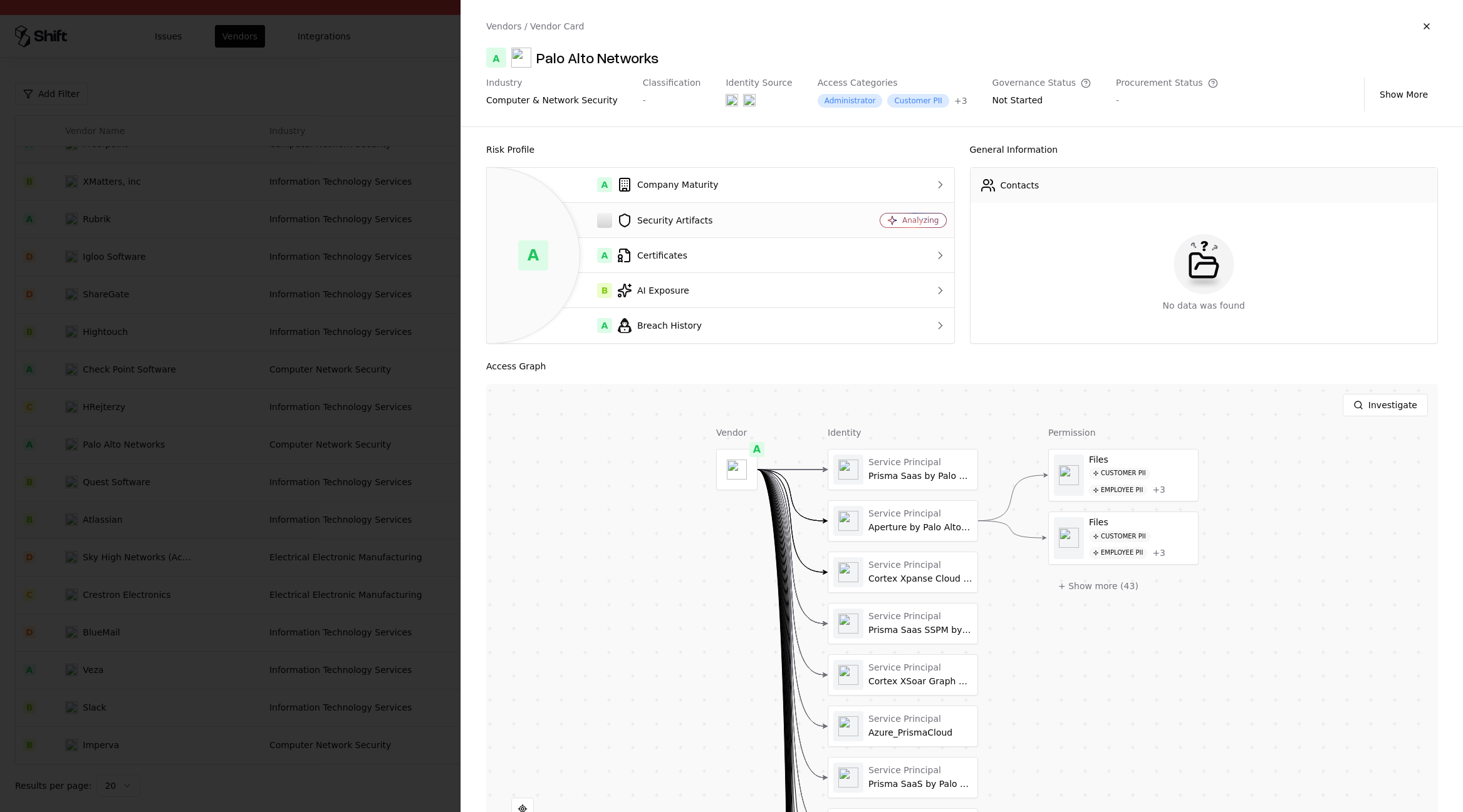
click at [708, 216] on div "Security Artifacts" at bounding box center [661, 221] width 329 height 15
click at [696, 219] on div "Security Artifacts" at bounding box center [661, 221] width 329 height 15
click at [932, 201] on td at bounding box center [895, 185] width 119 height 35
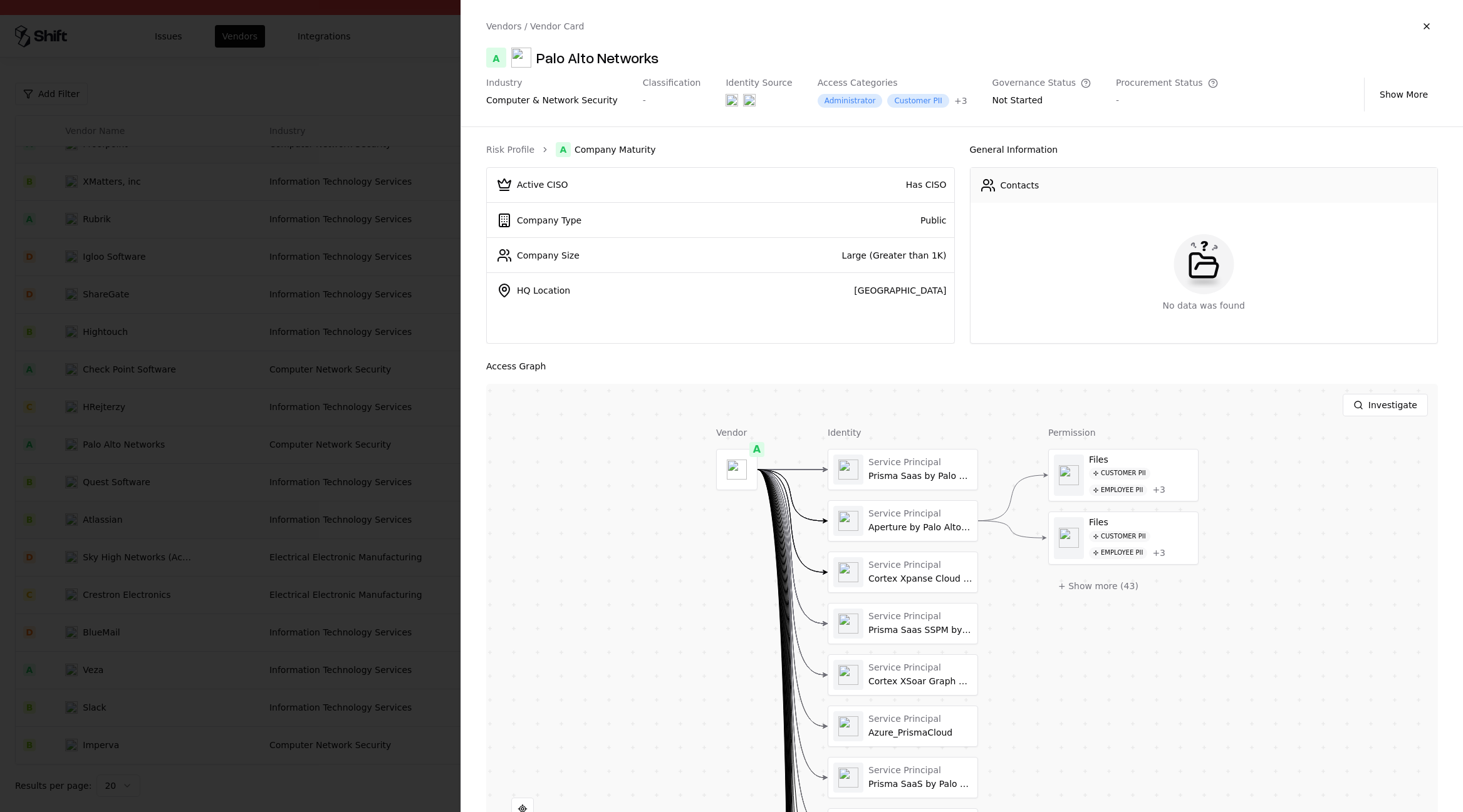
click at [513, 155] on ol "Risk Profile A Company Maturity" at bounding box center [720, 150] width 469 height 15
click at [609, 135] on div "Risk Profile A Company Maturity Active CISO Has CISO Company Type Public Compan…" at bounding box center [962, 470] width 1002 height 686
click at [610, 144] on span "Company Maturity" at bounding box center [615, 149] width 82 height 12
click at [477, 135] on div "Risk Profile A Company Maturity Active CISO Has CISO Company Type Public Compan…" at bounding box center [962, 470] width 1002 height 686
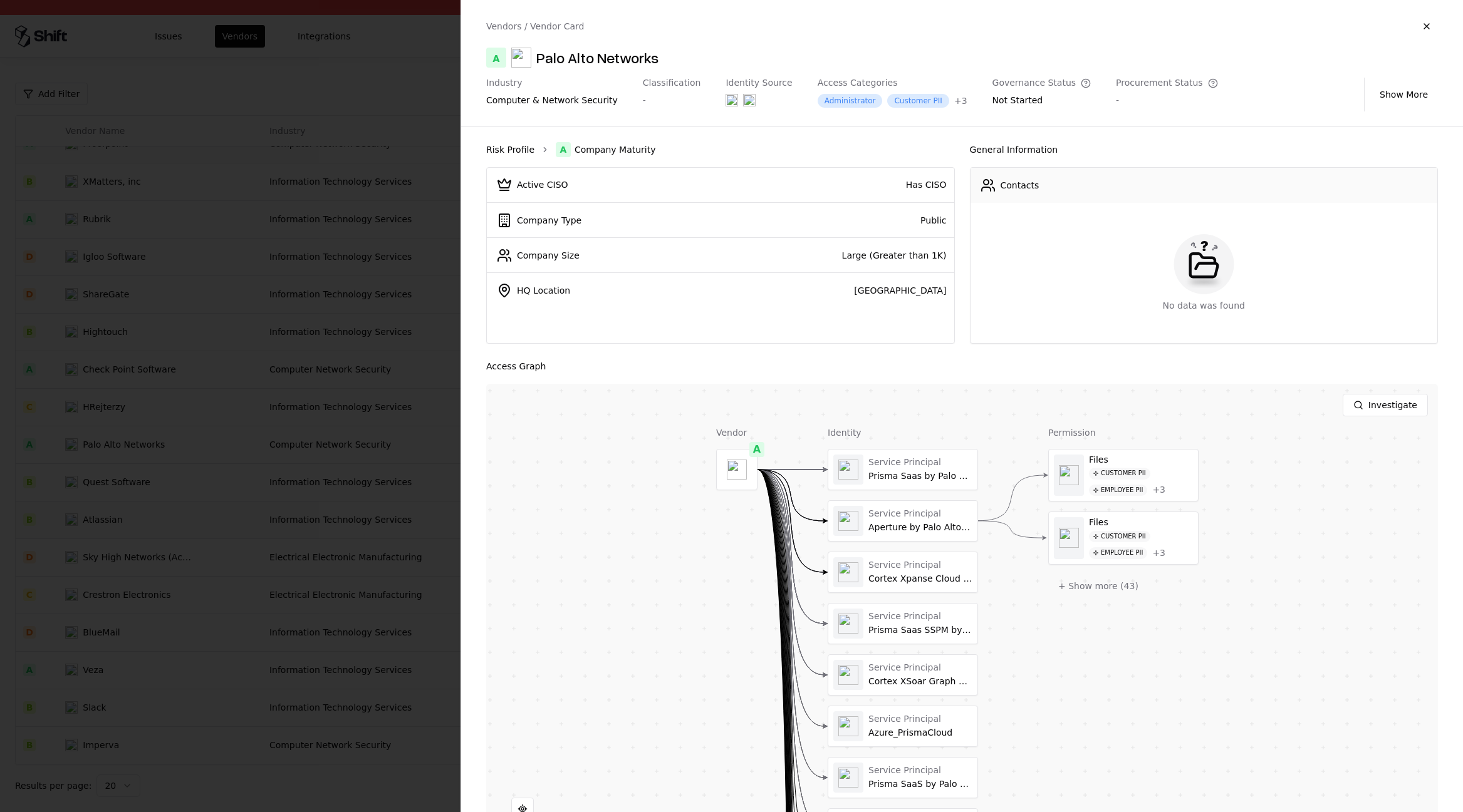
click at [530, 151] on link "Risk Profile" at bounding box center [510, 149] width 49 height 12
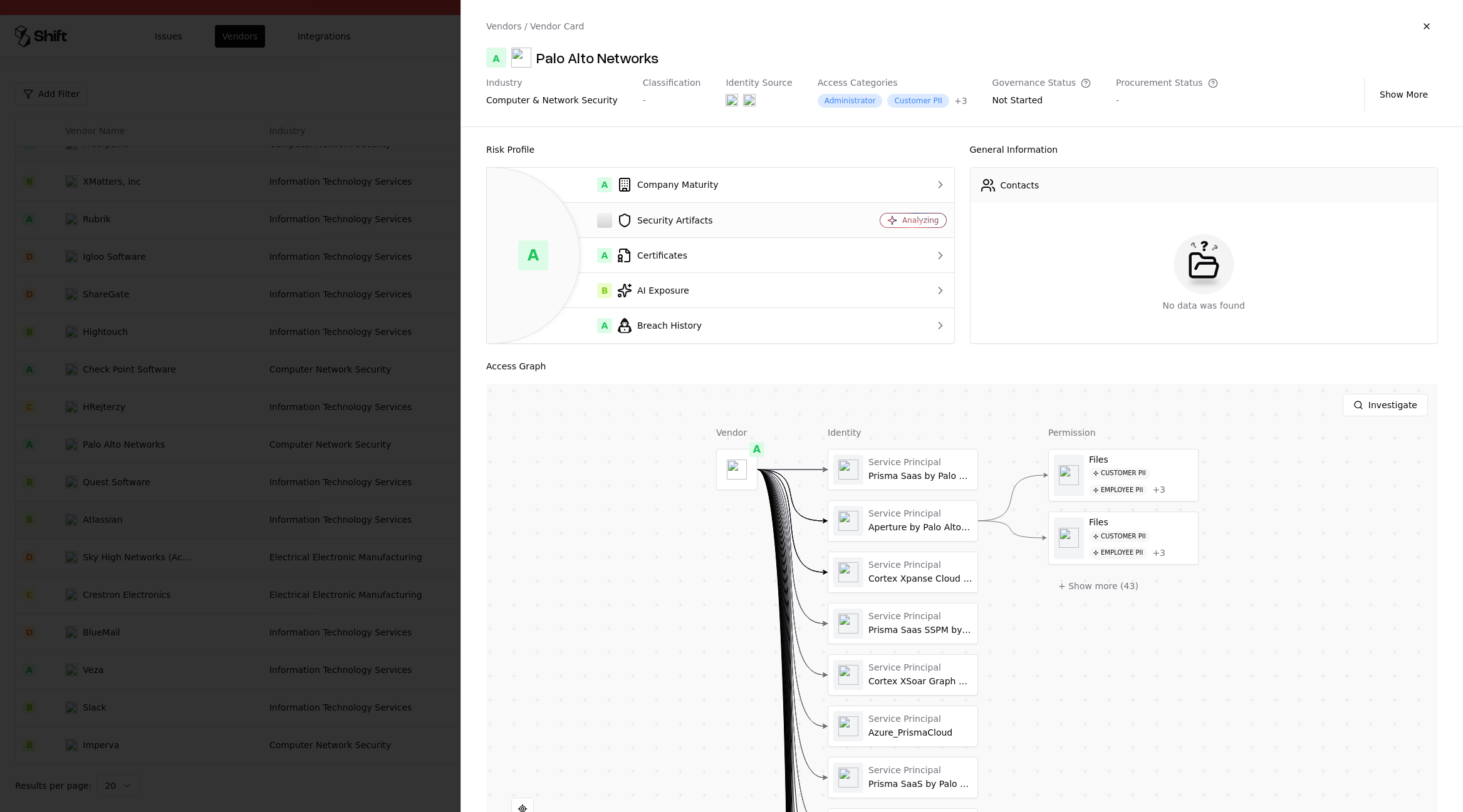
click at [645, 218] on div "Security Artifacts" at bounding box center [661, 221] width 329 height 15
click at [590, 220] on div "Security Artifacts" at bounding box center [661, 221] width 329 height 15
click at [881, 221] on div "Analyzing" at bounding box center [913, 221] width 66 height 13
click at [888, 221] on icon at bounding box center [892, 221] width 10 height 10
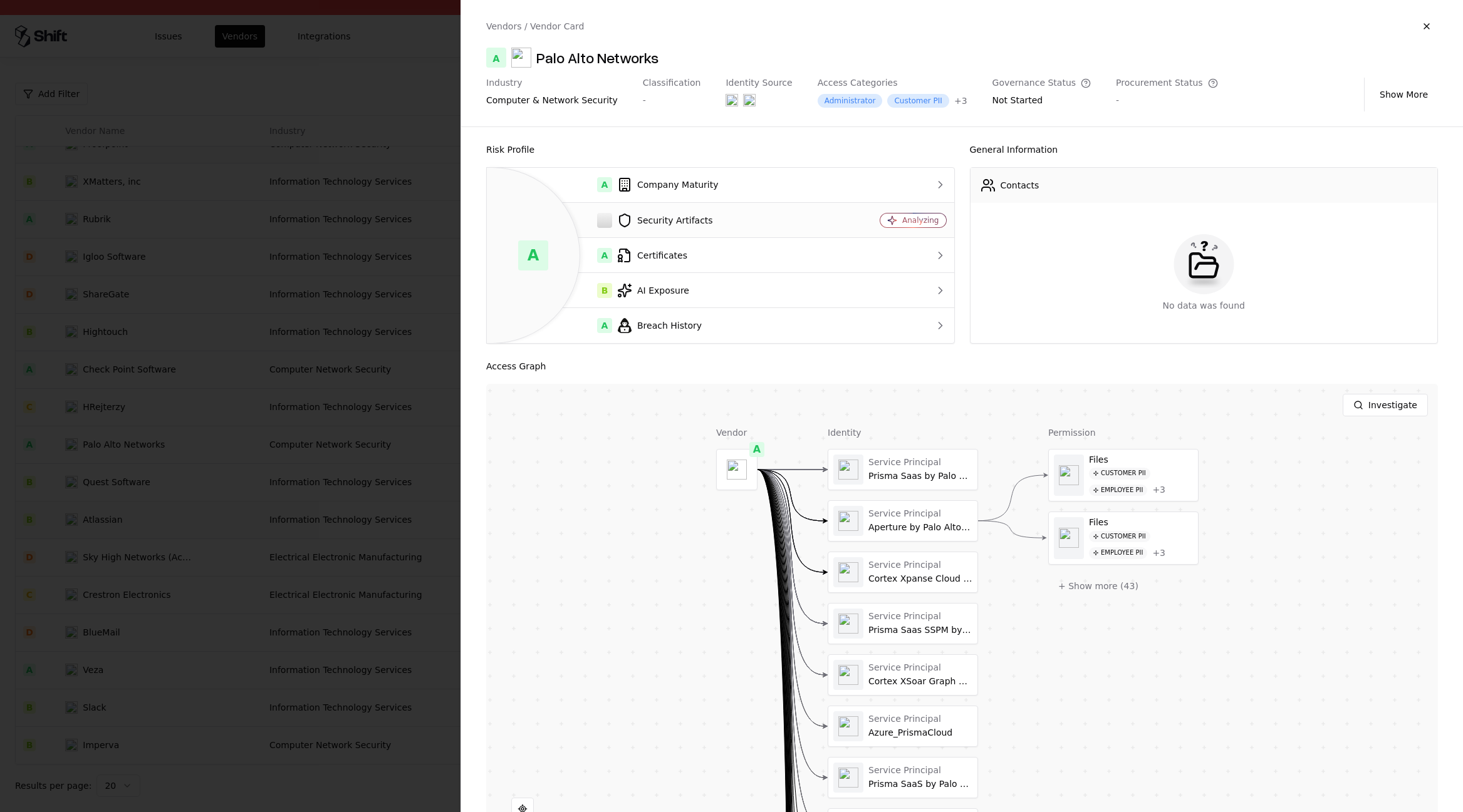
click at [674, 221] on div "Security Artifacts" at bounding box center [661, 221] width 329 height 15
click at [631, 226] on icon at bounding box center [625, 221] width 15 height 15
click at [333, 317] on div at bounding box center [732, 406] width 1463 height 812
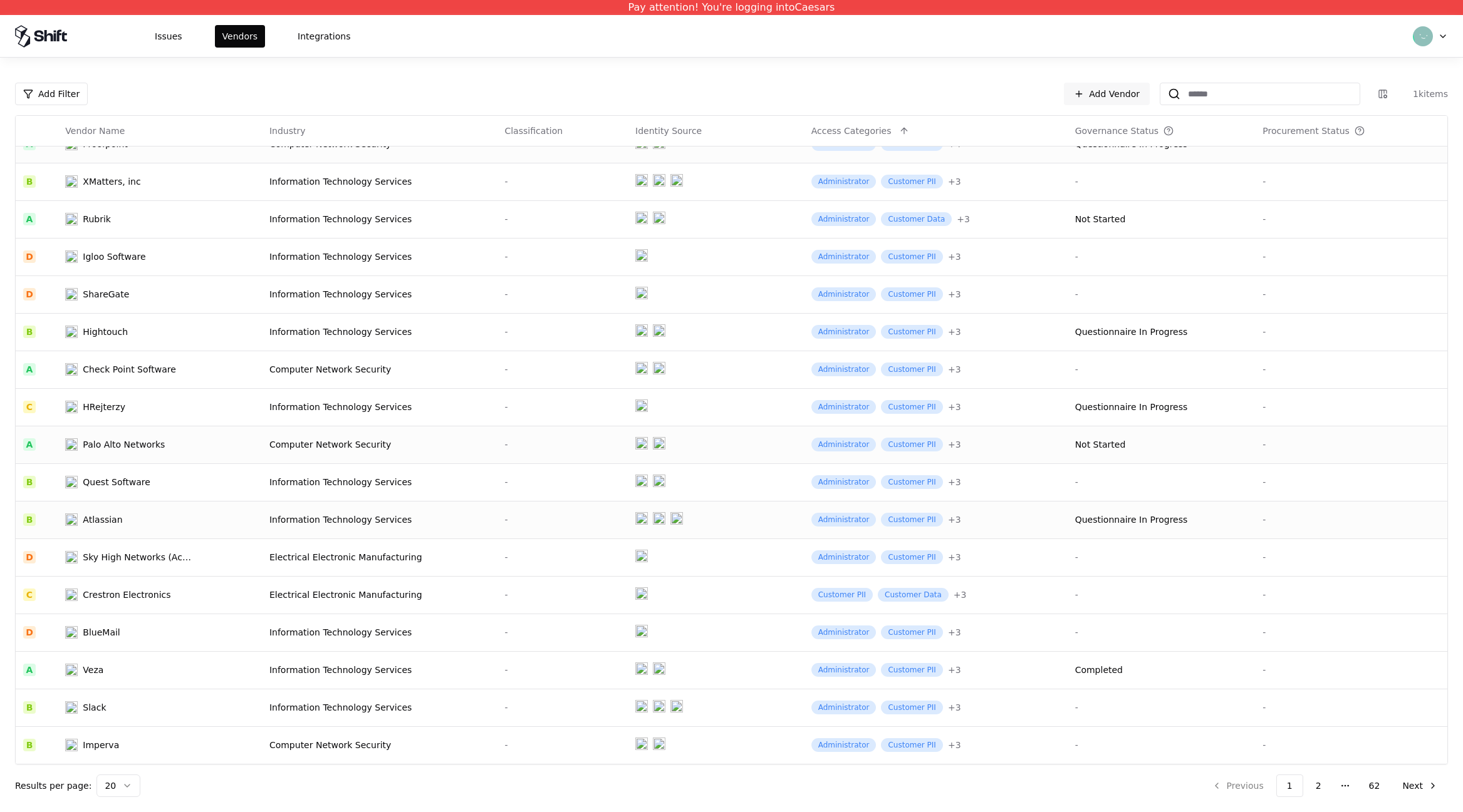
click at [163, 449] on div "Palo Alto Networks" at bounding box center [130, 444] width 130 height 12
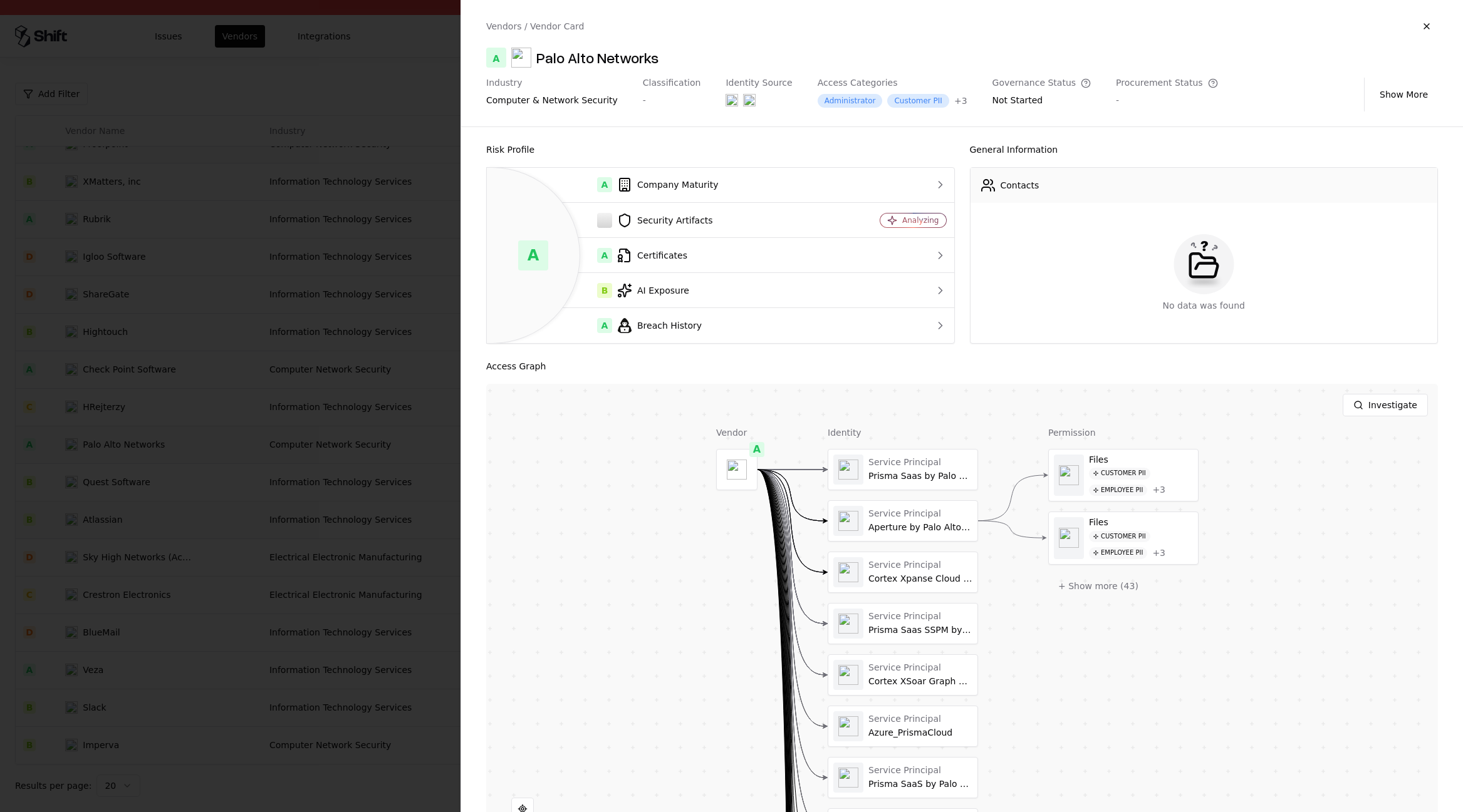
click at [266, 393] on div at bounding box center [732, 406] width 1463 height 812
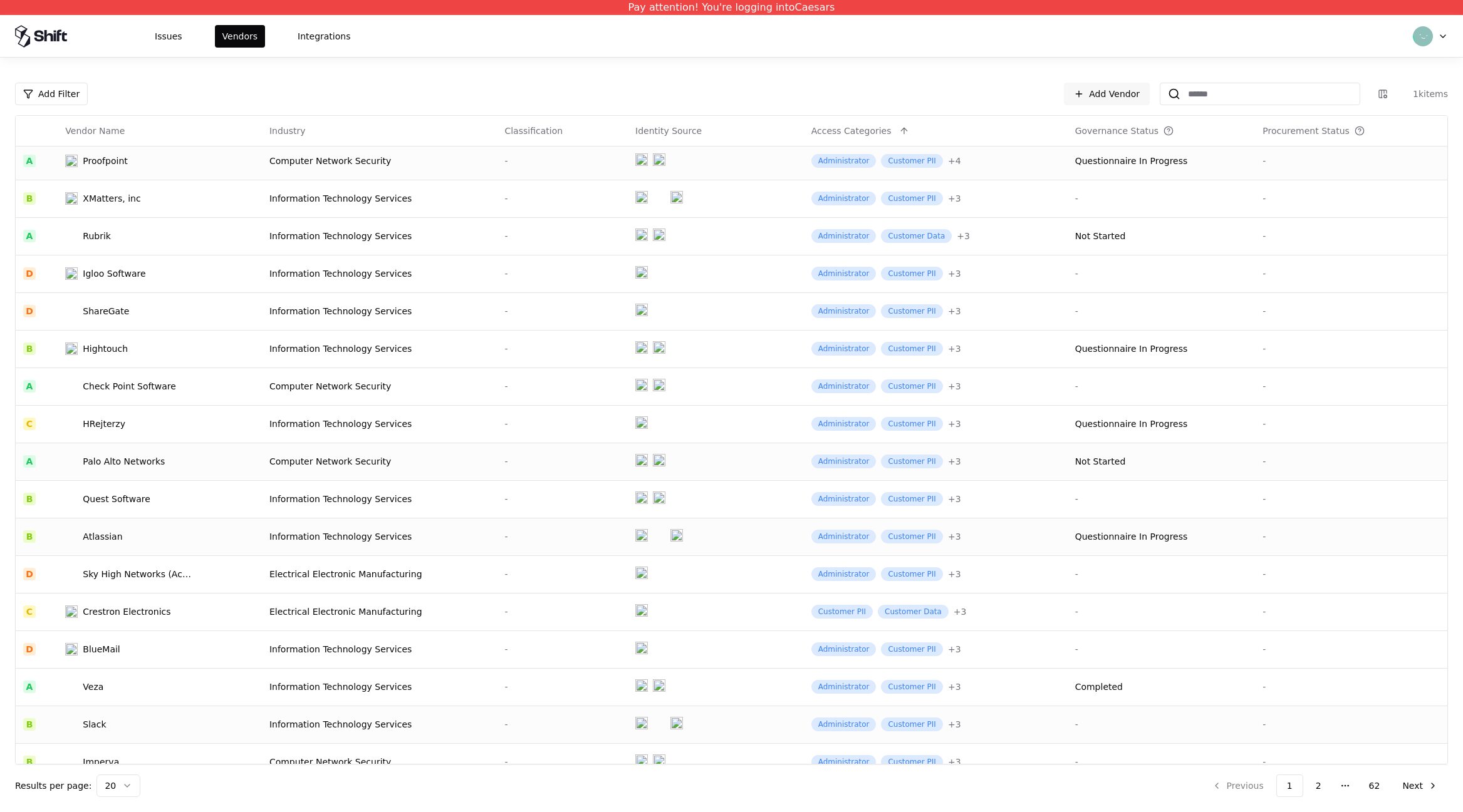
scroll to position [133, 0]
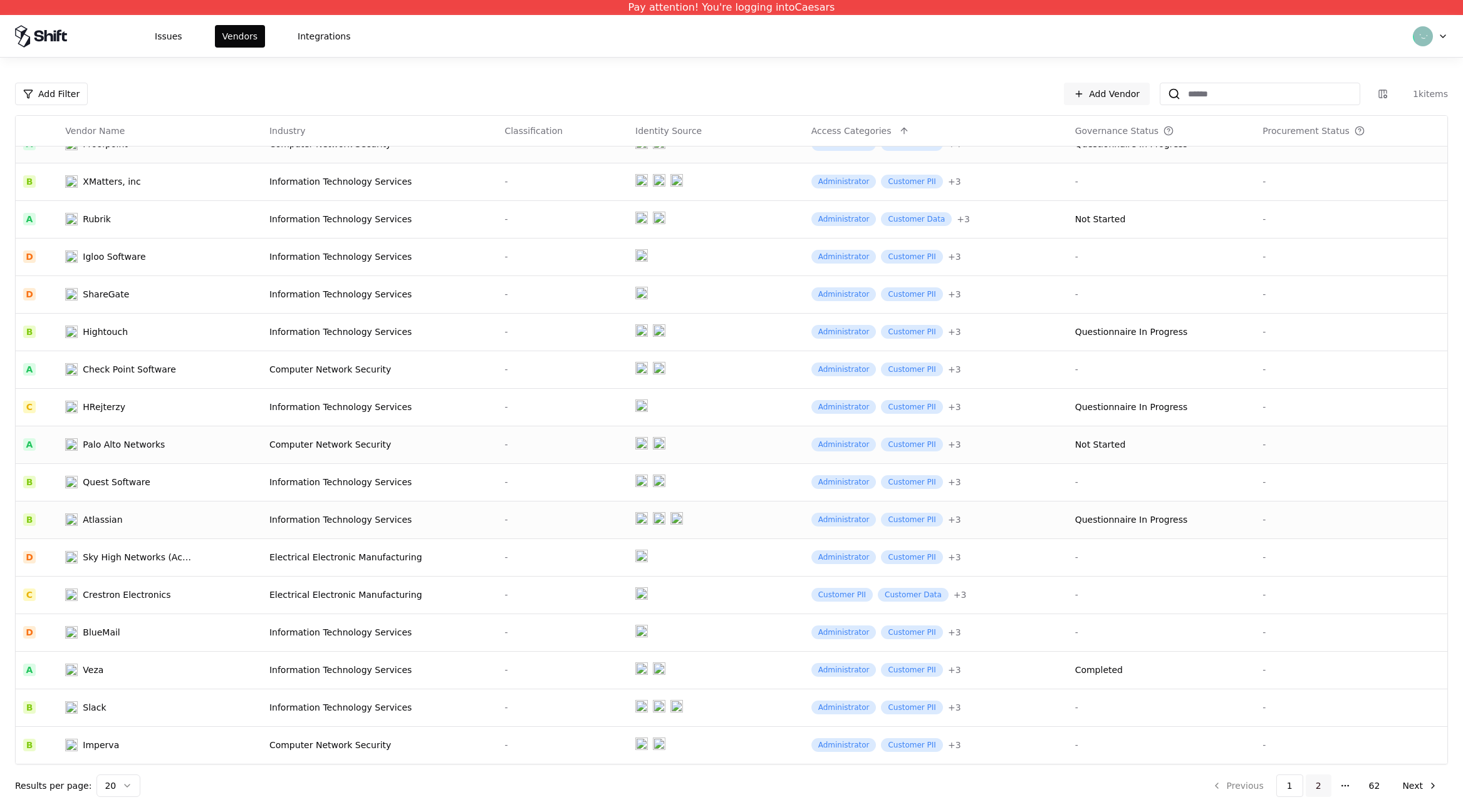
click at [1329, 790] on button "2" at bounding box center [1318, 786] width 26 height 23
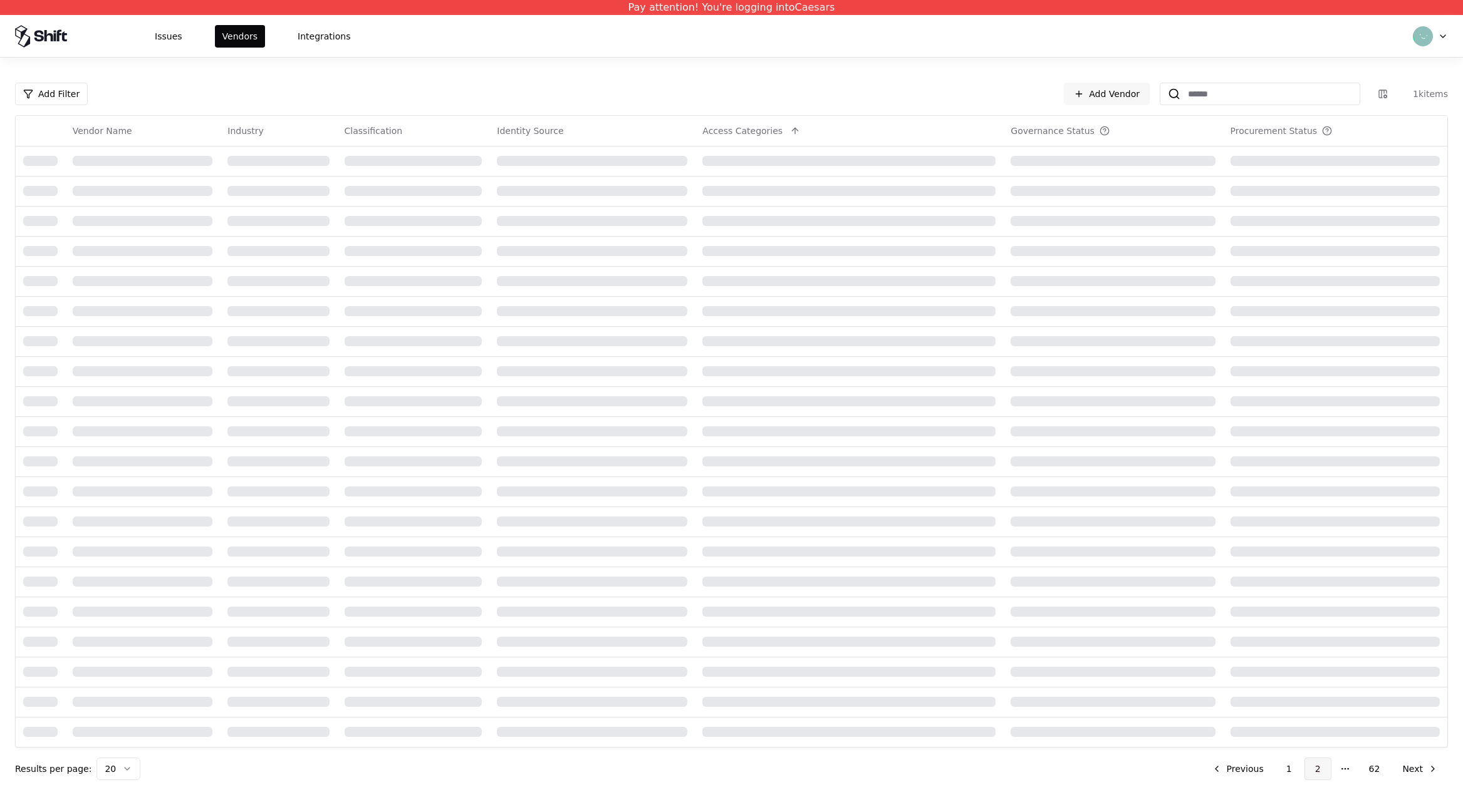
scroll to position [0, 0]
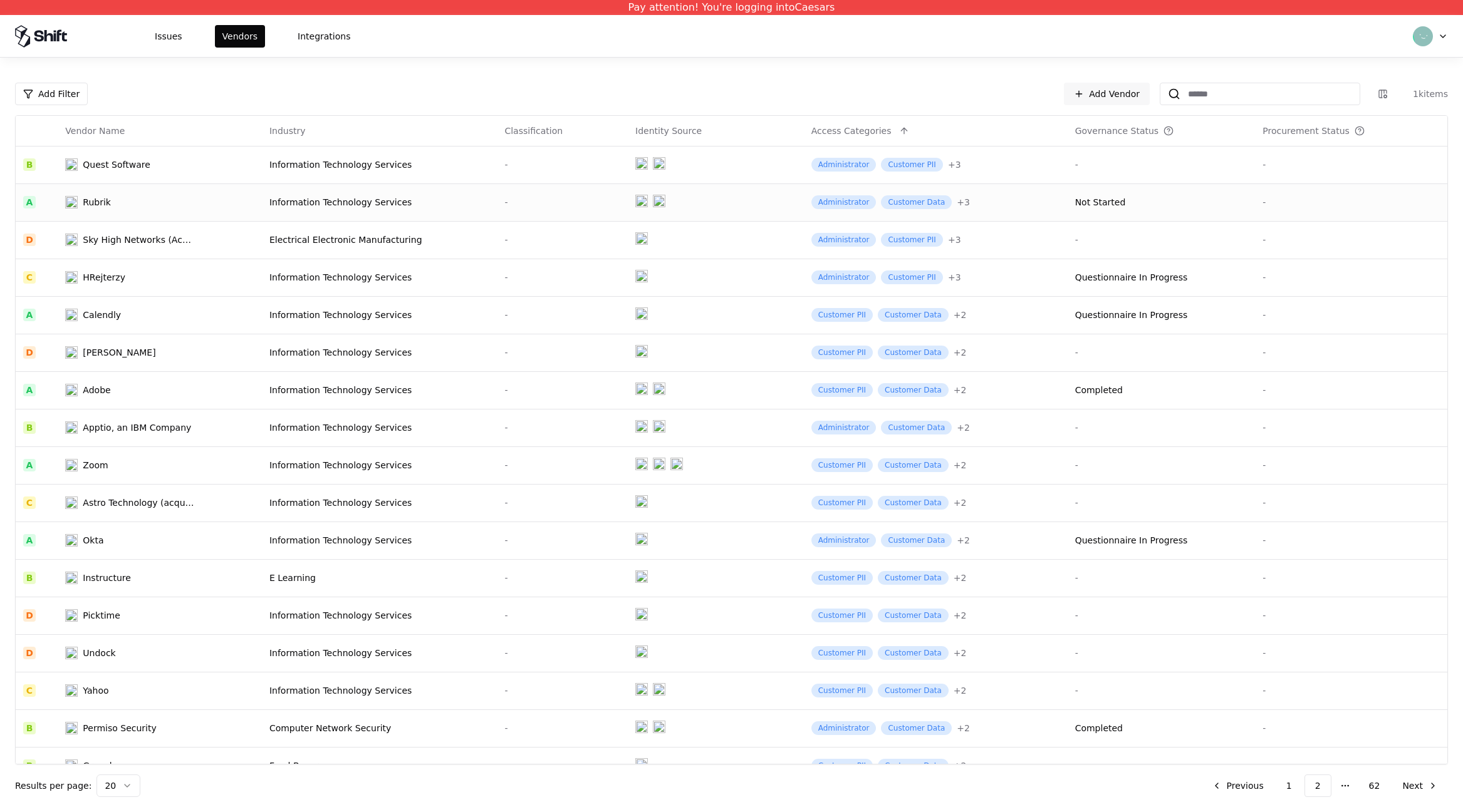
click at [119, 215] on td "Rubrik" at bounding box center [160, 203] width 205 height 38
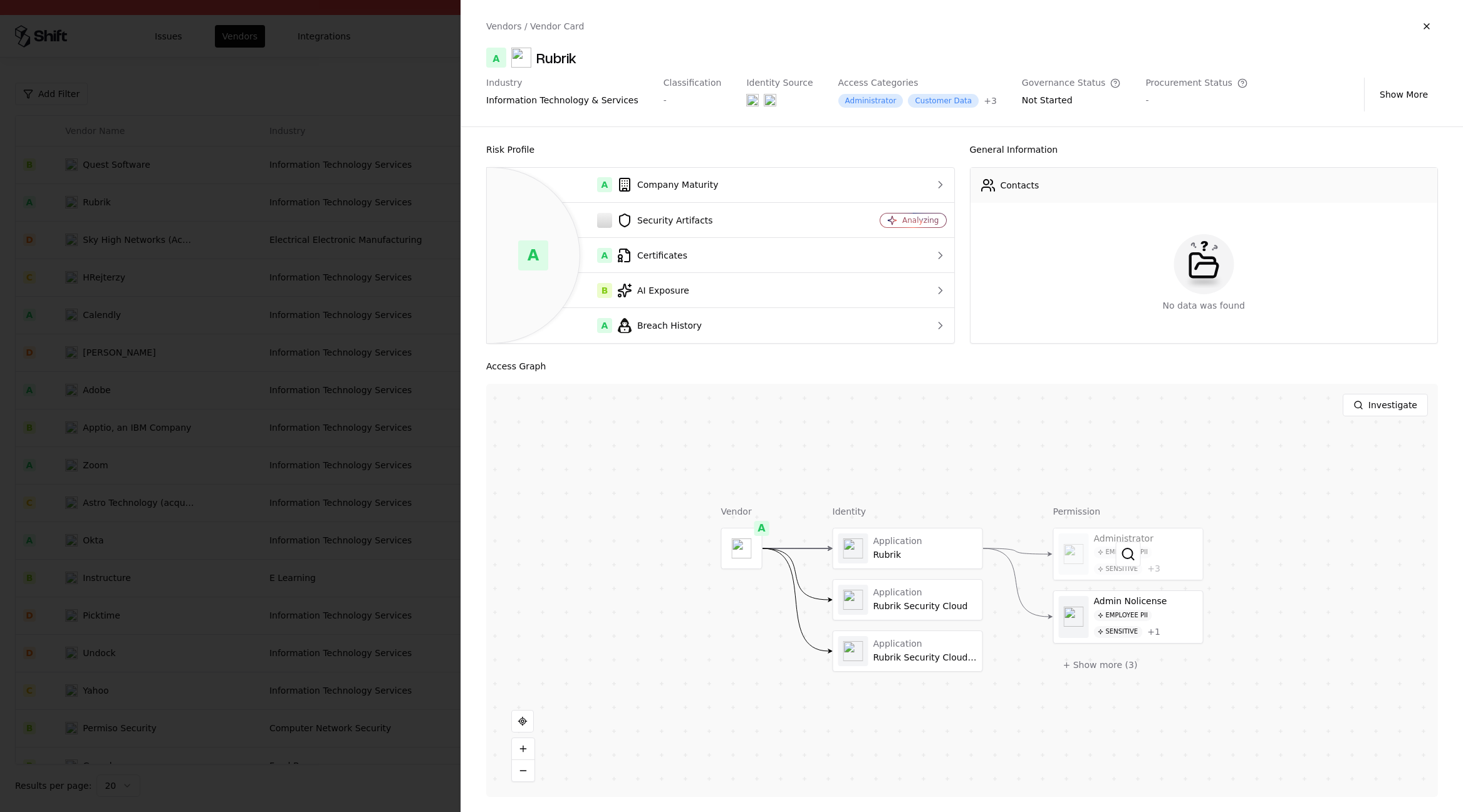
click at [1145, 555] on div at bounding box center [1128, 554] width 149 height 52
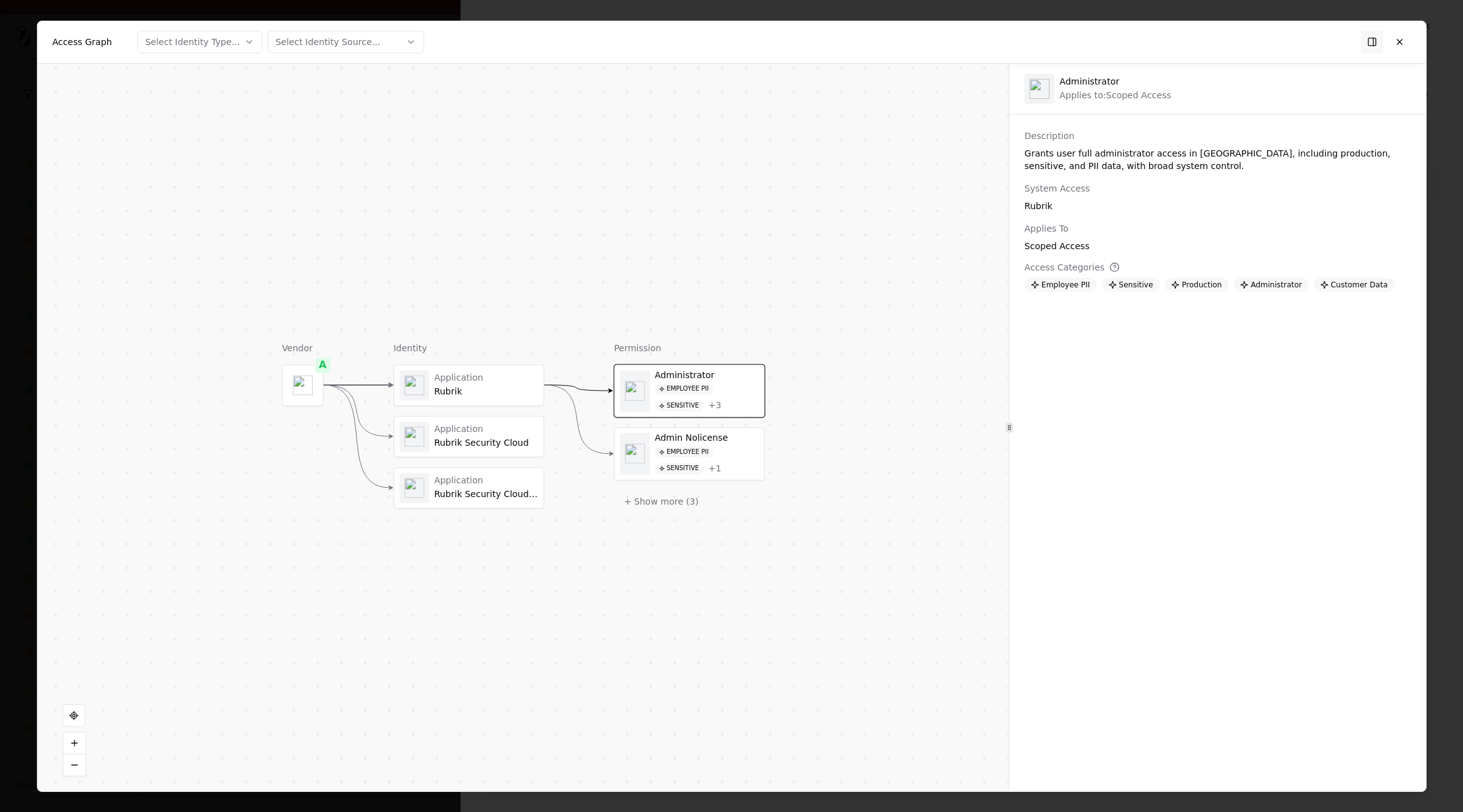
click at [673, 407] on div "Sensitive" at bounding box center [678, 406] width 49 height 12
click at [719, 412] on div "Administrator Employee PII Sensitive + 3" at bounding box center [689, 391] width 149 height 52
click at [719, 409] on div "+ 3" at bounding box center [715, 406] width 13 height 11
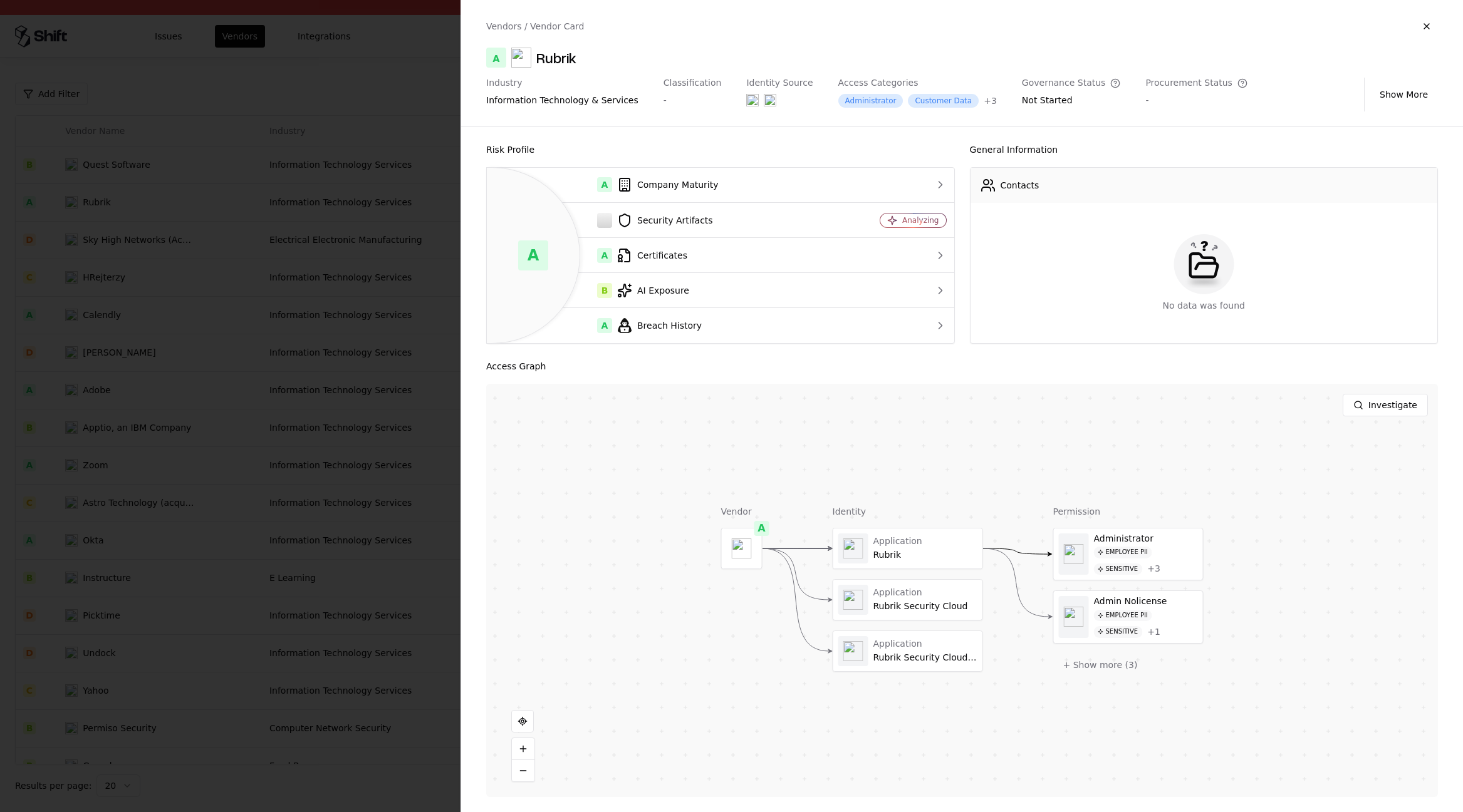
click at [296, 467] on div at bounding box center [732, 406] width 1463 height 812
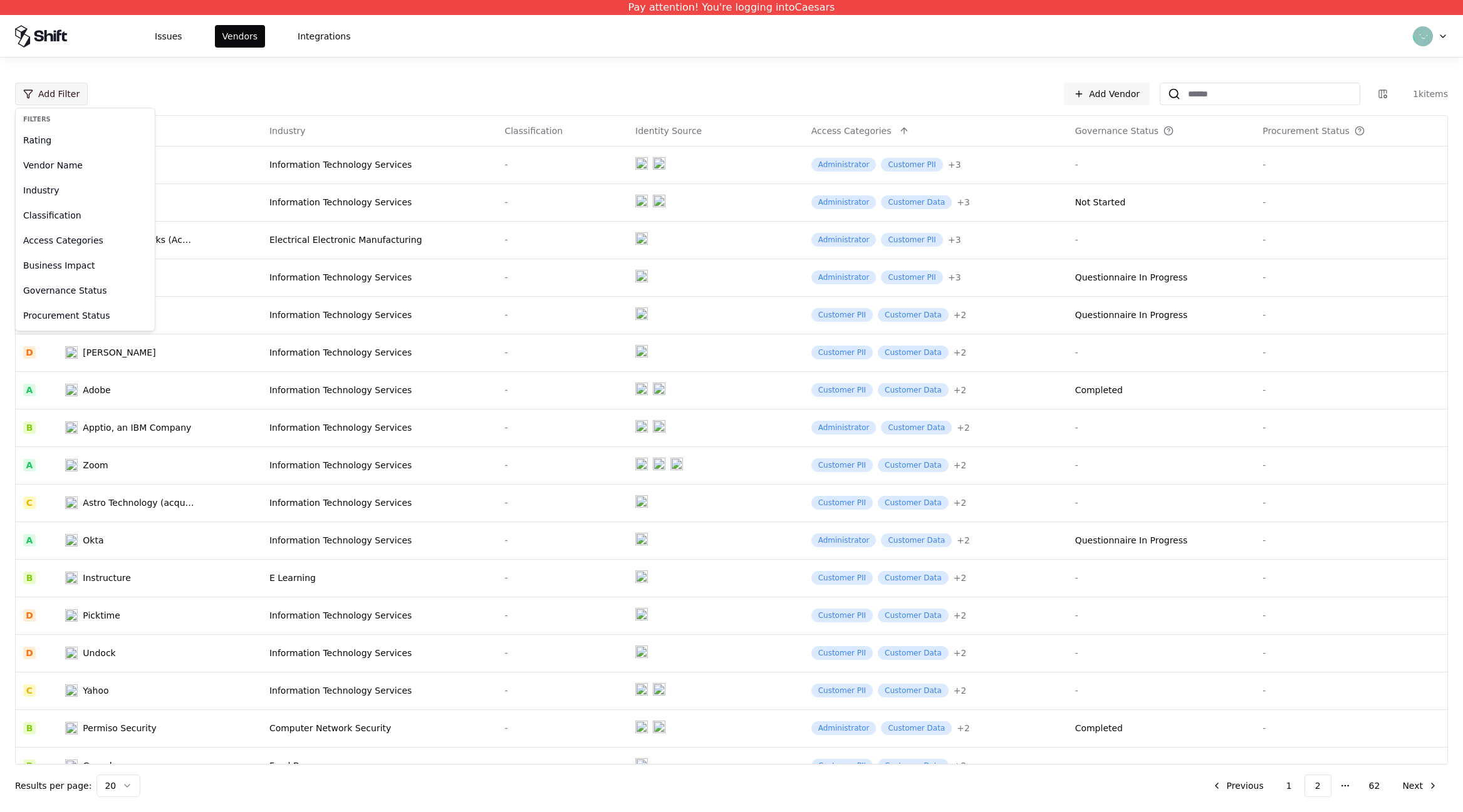
click at [60, 84] on html "Pay attention! You're logging into Caesars Issues Vendors Integrations Add Filt…" at bounding box center [732, 406] width 1463 height 812
click at [212, 103] on html "Pay attention! You're logging into Caesars Issues Vendors Integrations Add Filt…" at bounding box center [732, 406] width 1463 height 812
